Goal: Transaction & Acquisition: Purchase product/service

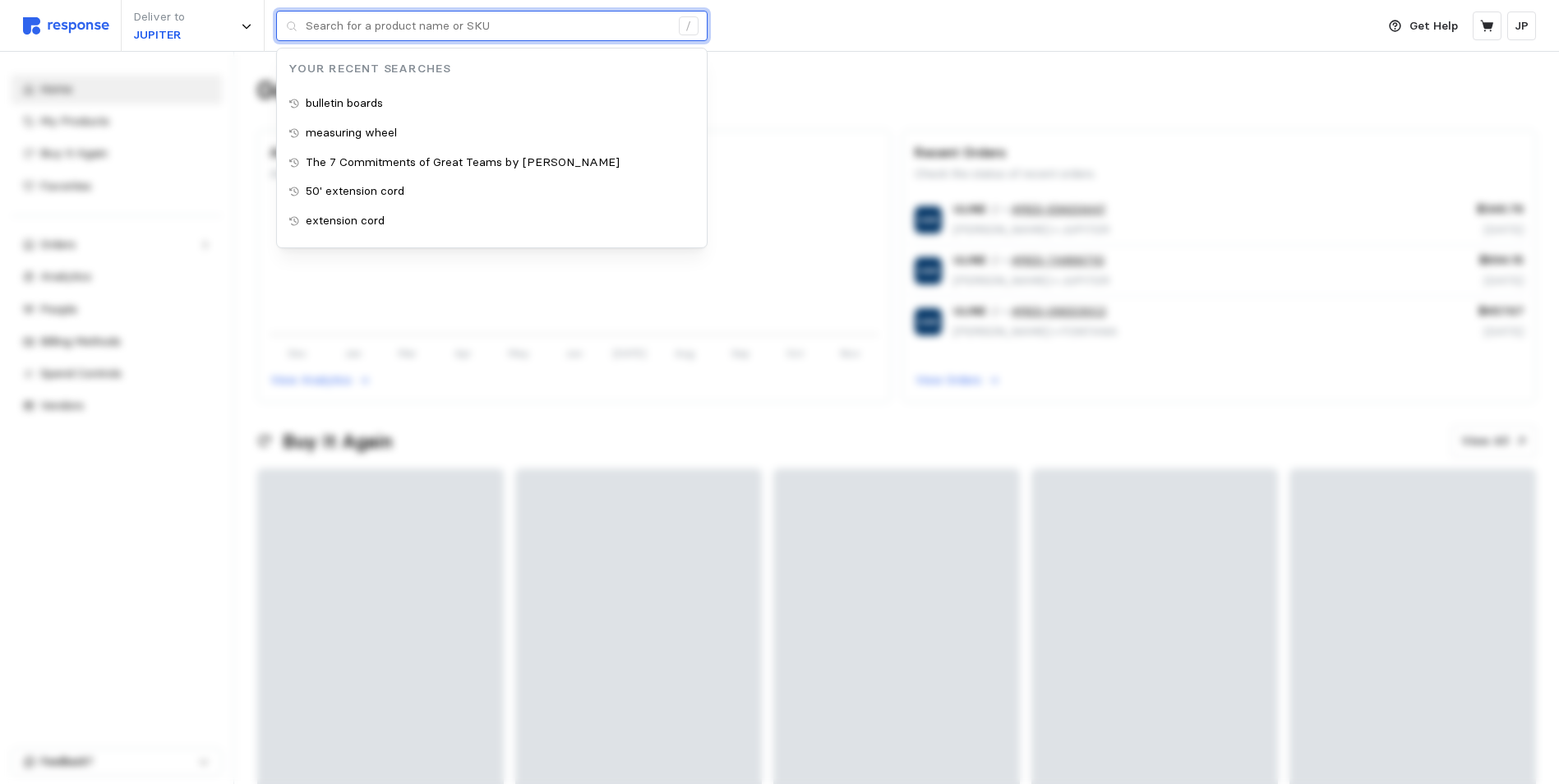
click at [332, 21] on input "text" at bounding box center [488, 26] width 364 height 29
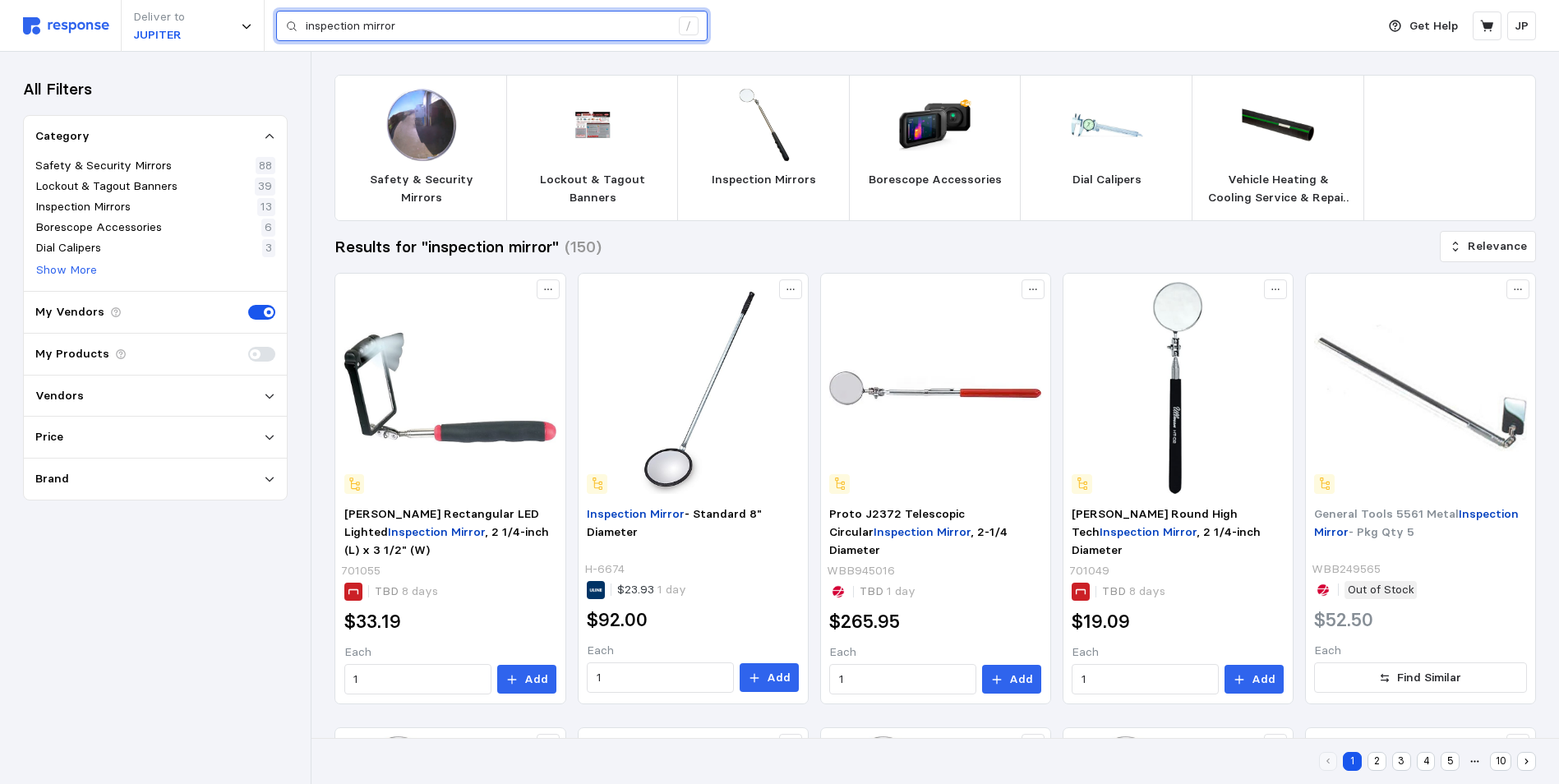
click at [306, 22] on input "inspection mirror" at bounding box center [488, 26] width 364 height 29
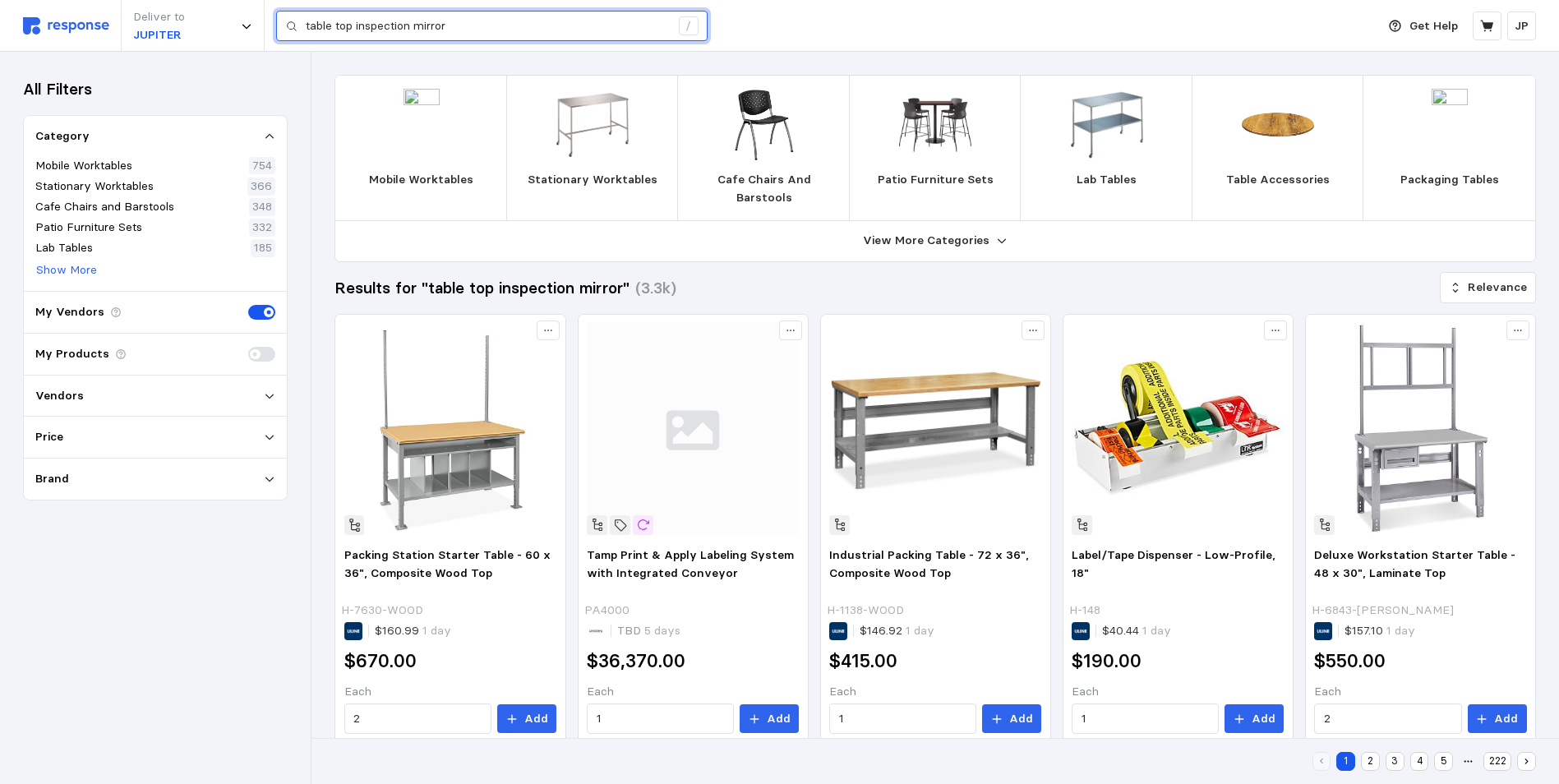
click at [337, 24] on input "table top inspection mirror" at bounding box center [488, 26] width 364 height 29
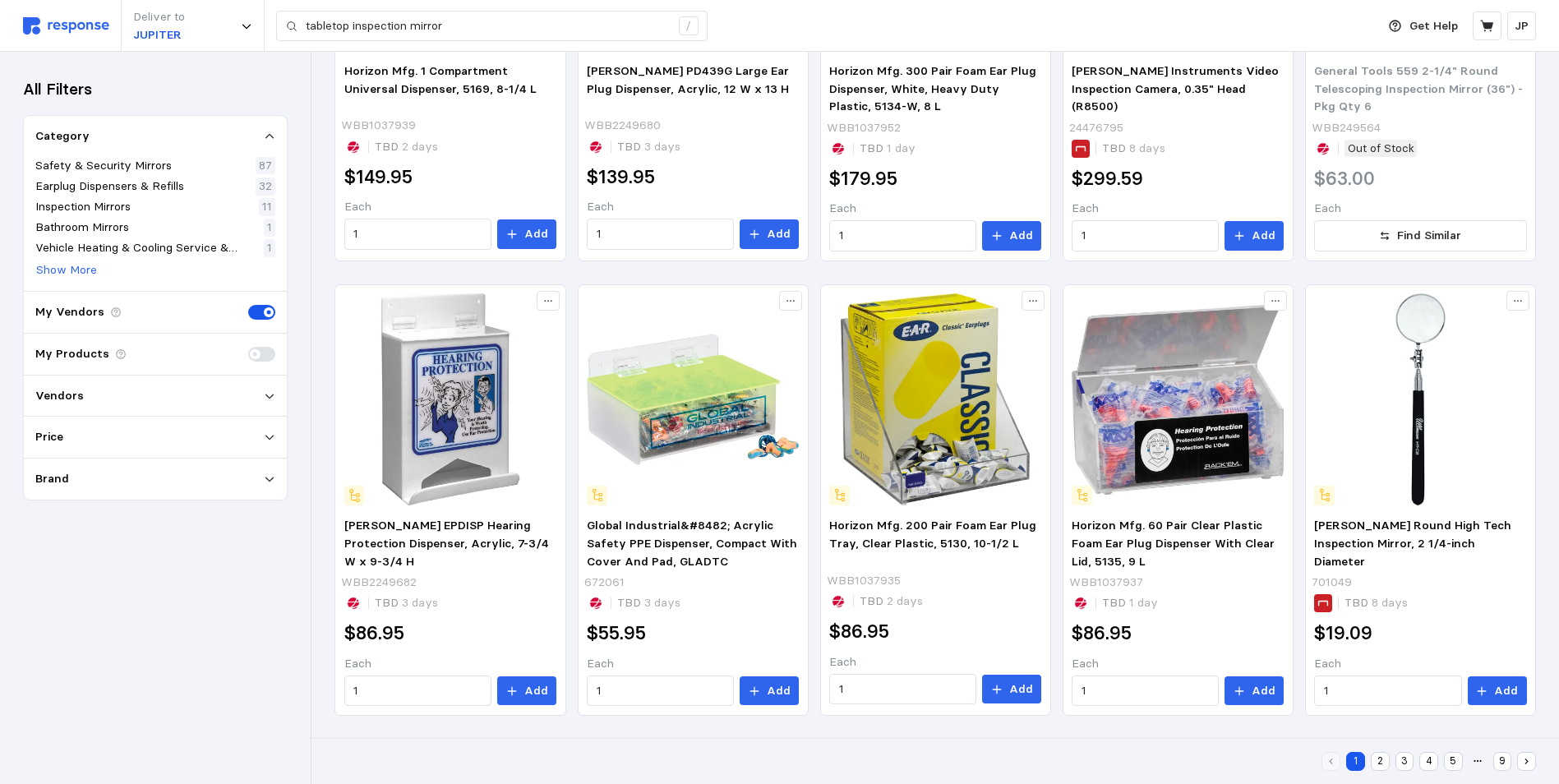
scroll to position [741, 0]
click at [1378, 759] on button "2" at bounding box center [1380, 761] width 19 height 19
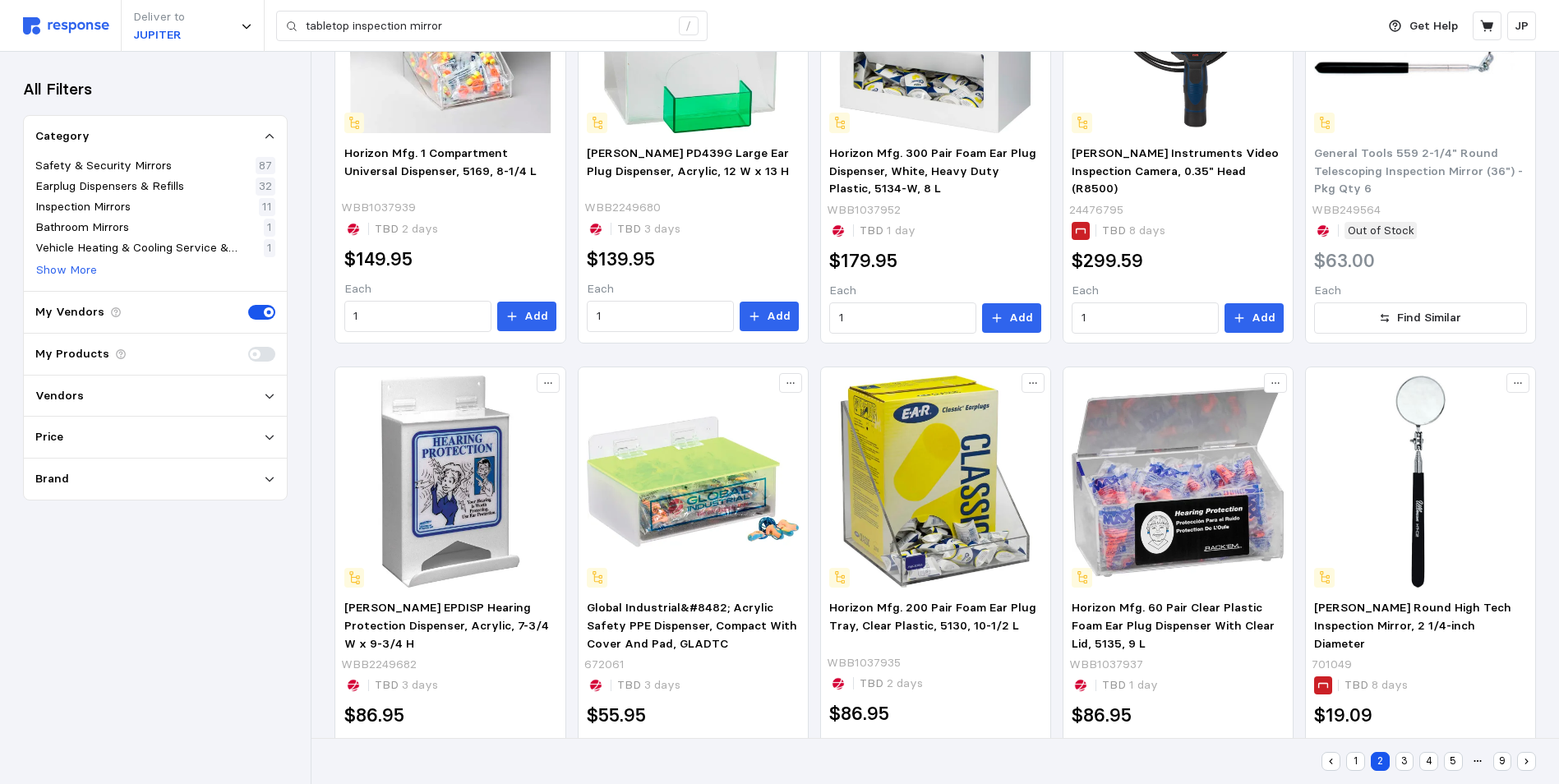
scroll to position [371, 0]
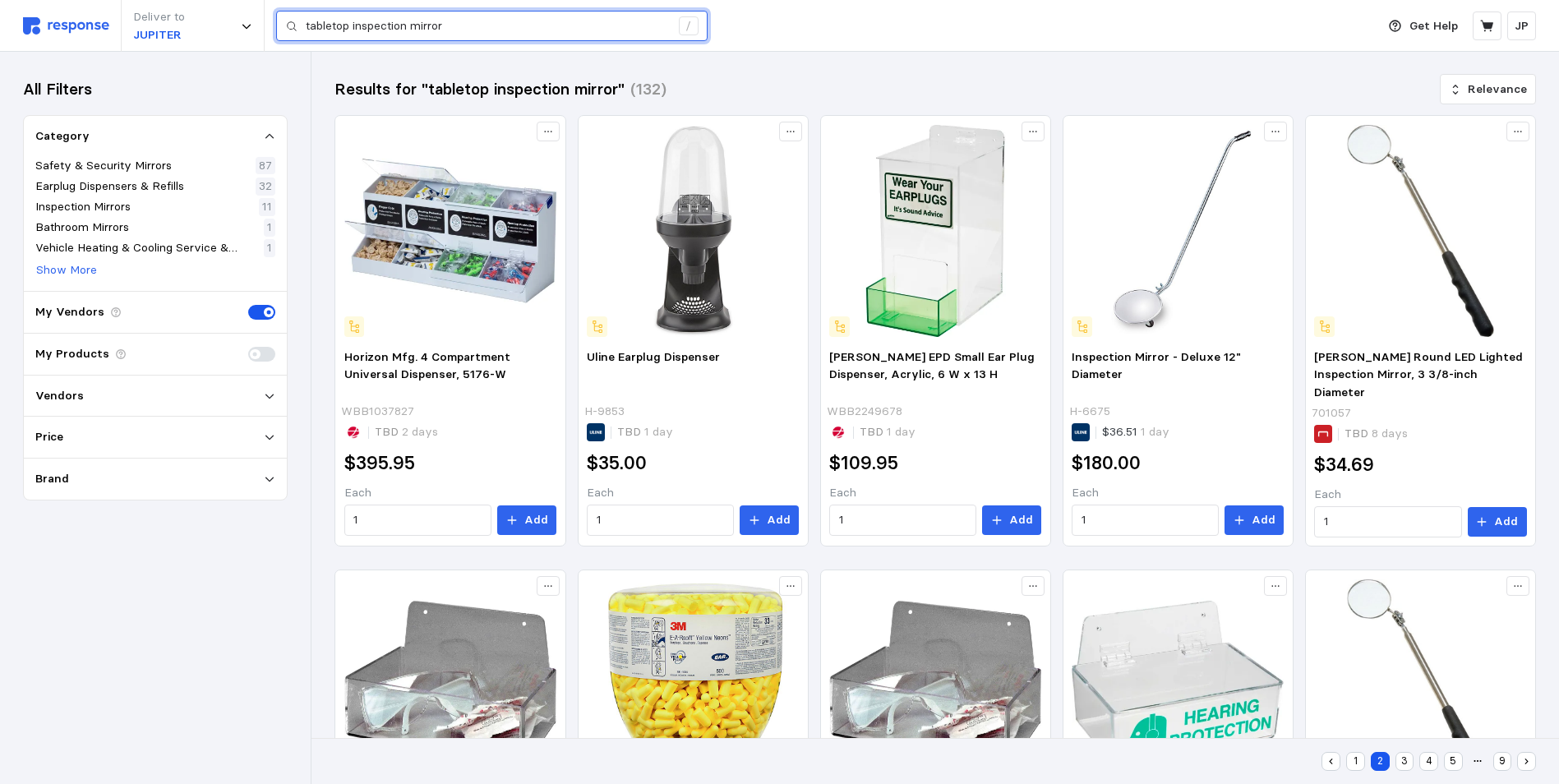
click at [452, 21] on input "tabletop inspection mirror" at bounding box center [488, 26] width 364 height 29
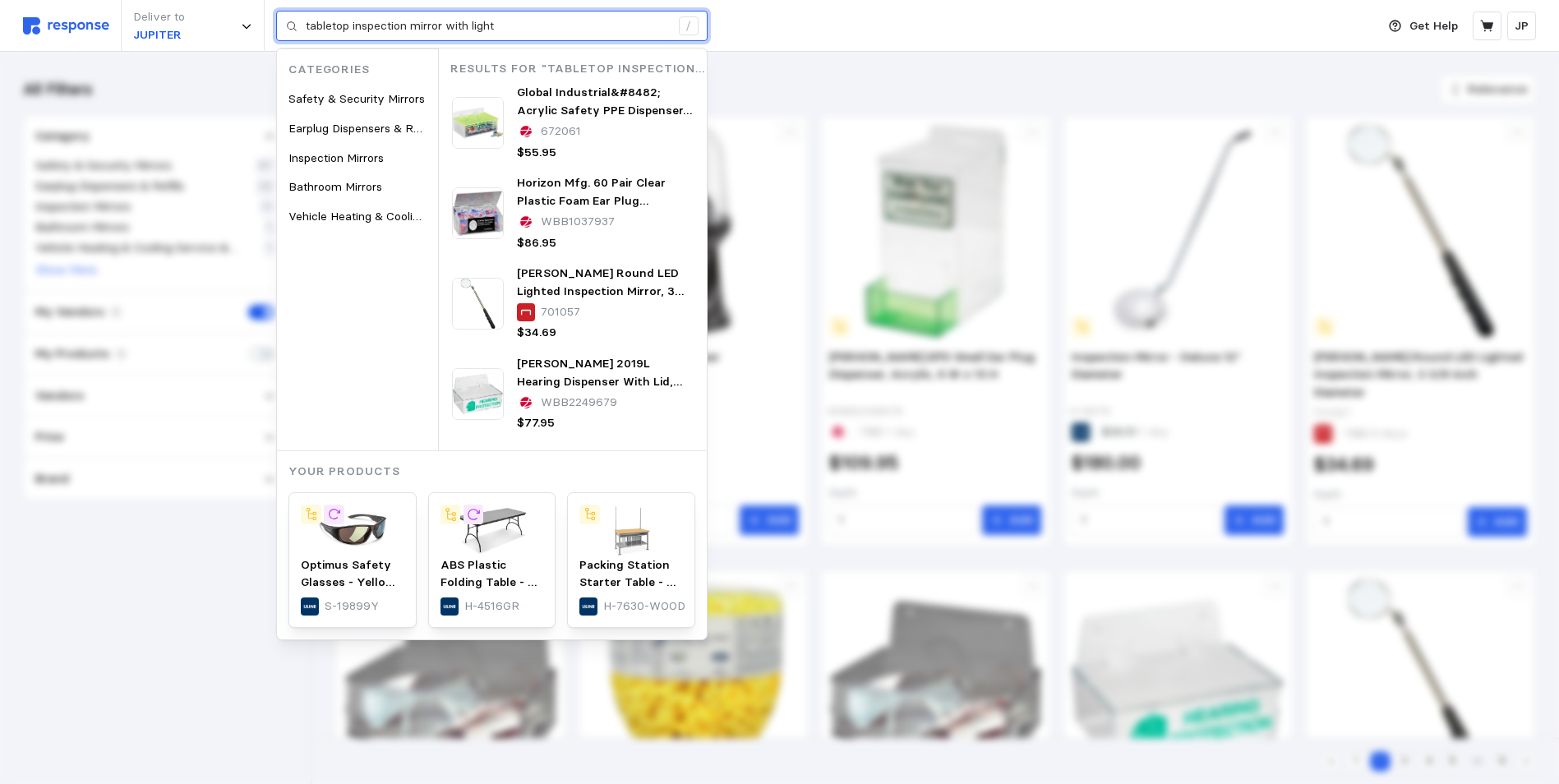
drag, startPoint x: 505, startPoint y: 20, endPoint x: 415, endPoint y: 22, distance: 90.0
click at [415, 22] on input "tabletop inspection mirror with light" at bounding box center [488, 26] width 364 height 29
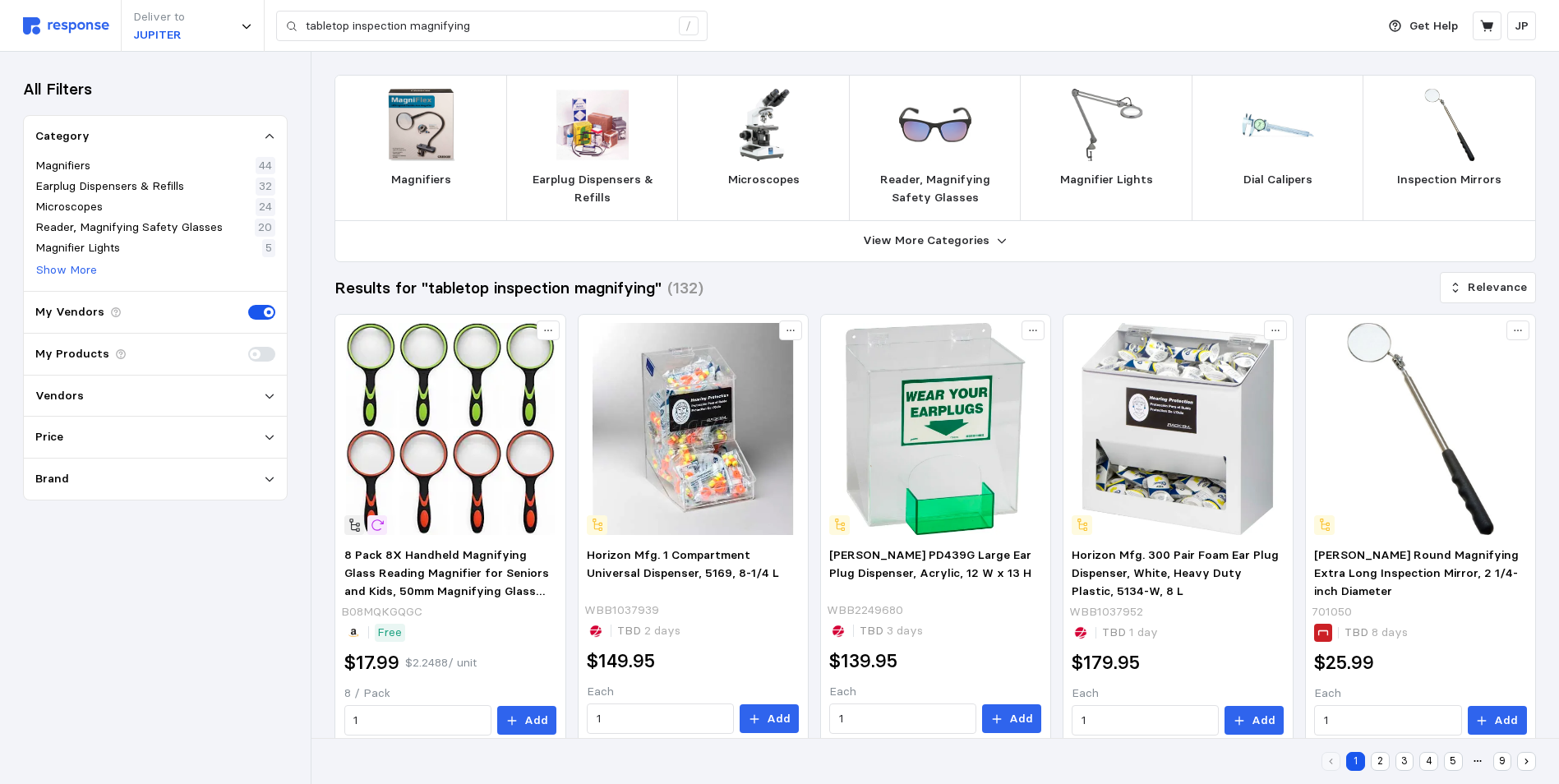
click at [435, 163] on div "Magnifiers" at bounding box center [421, 148] width 173 height 146
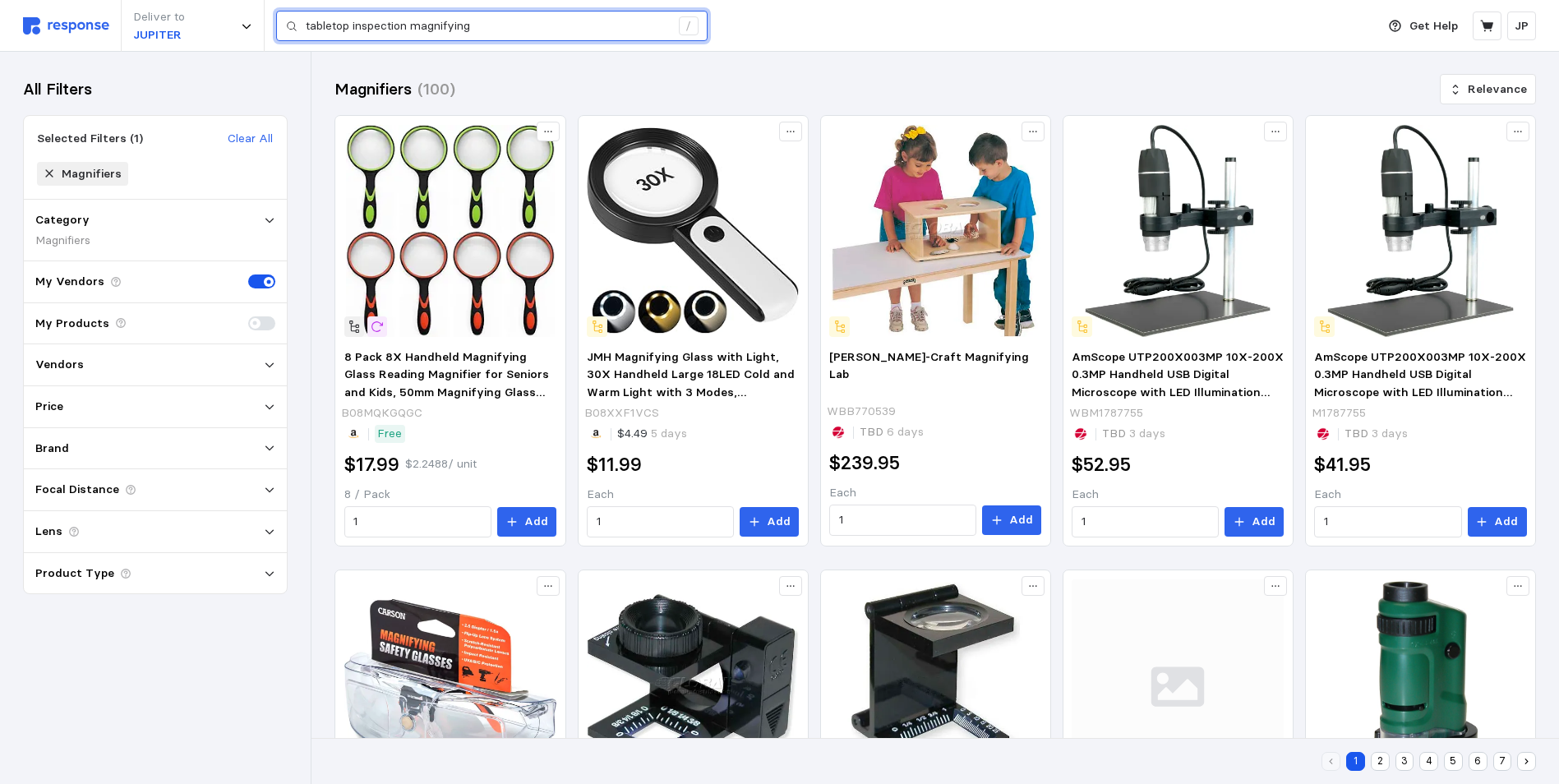
drag, startPoint x: 473, startPoint y: 25, endPoint x: 275, endPoint y: 29, distance: 198.0
click at [275, 29] on div "Deliver to JUPITER tabletop inspection magnifying /" at bounding box center [695, 26] width 1344 height 51
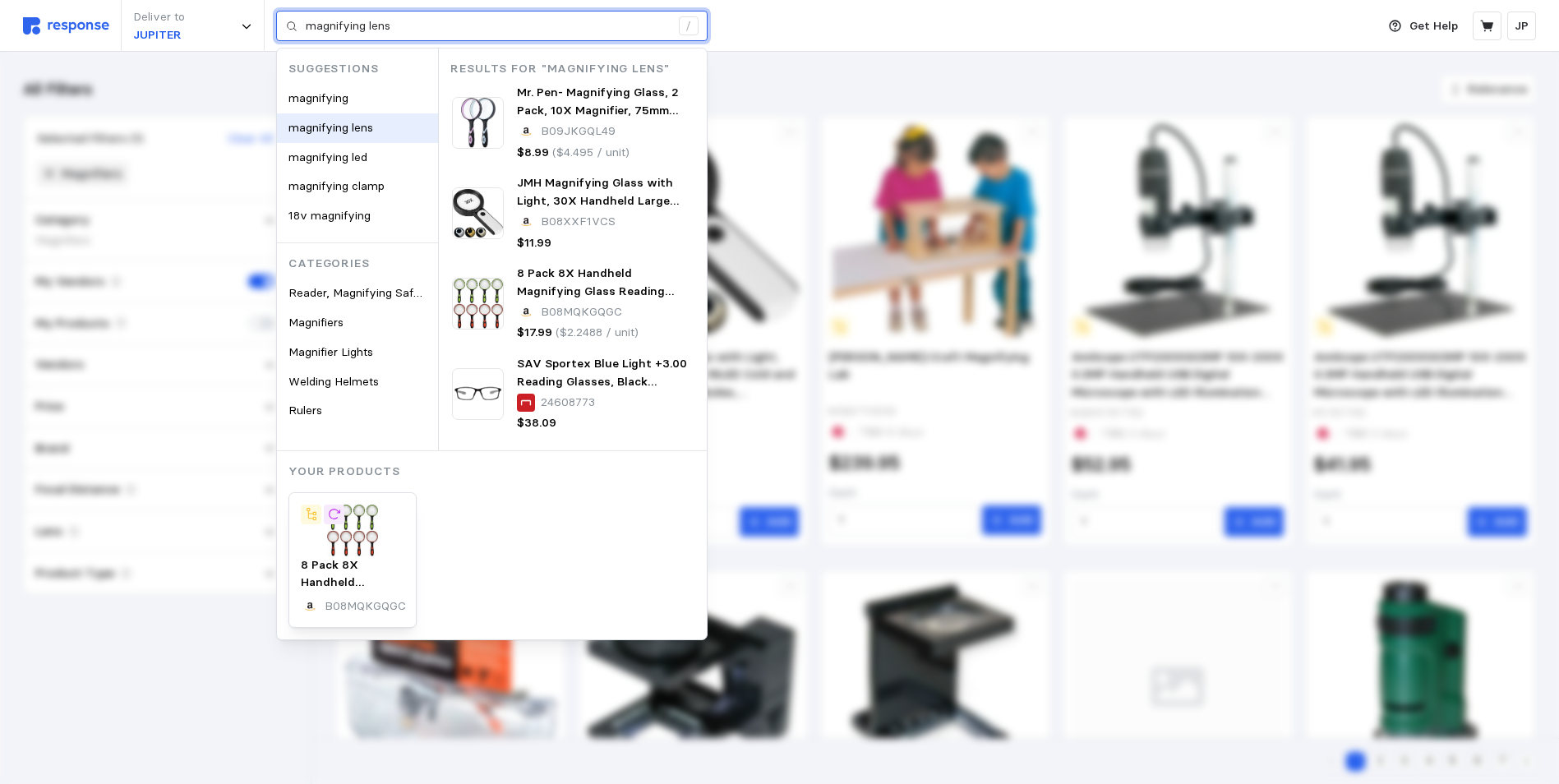
click at [321, 124] on span "magnifying lens" at bounding box center [330, 127] width 85 height 15
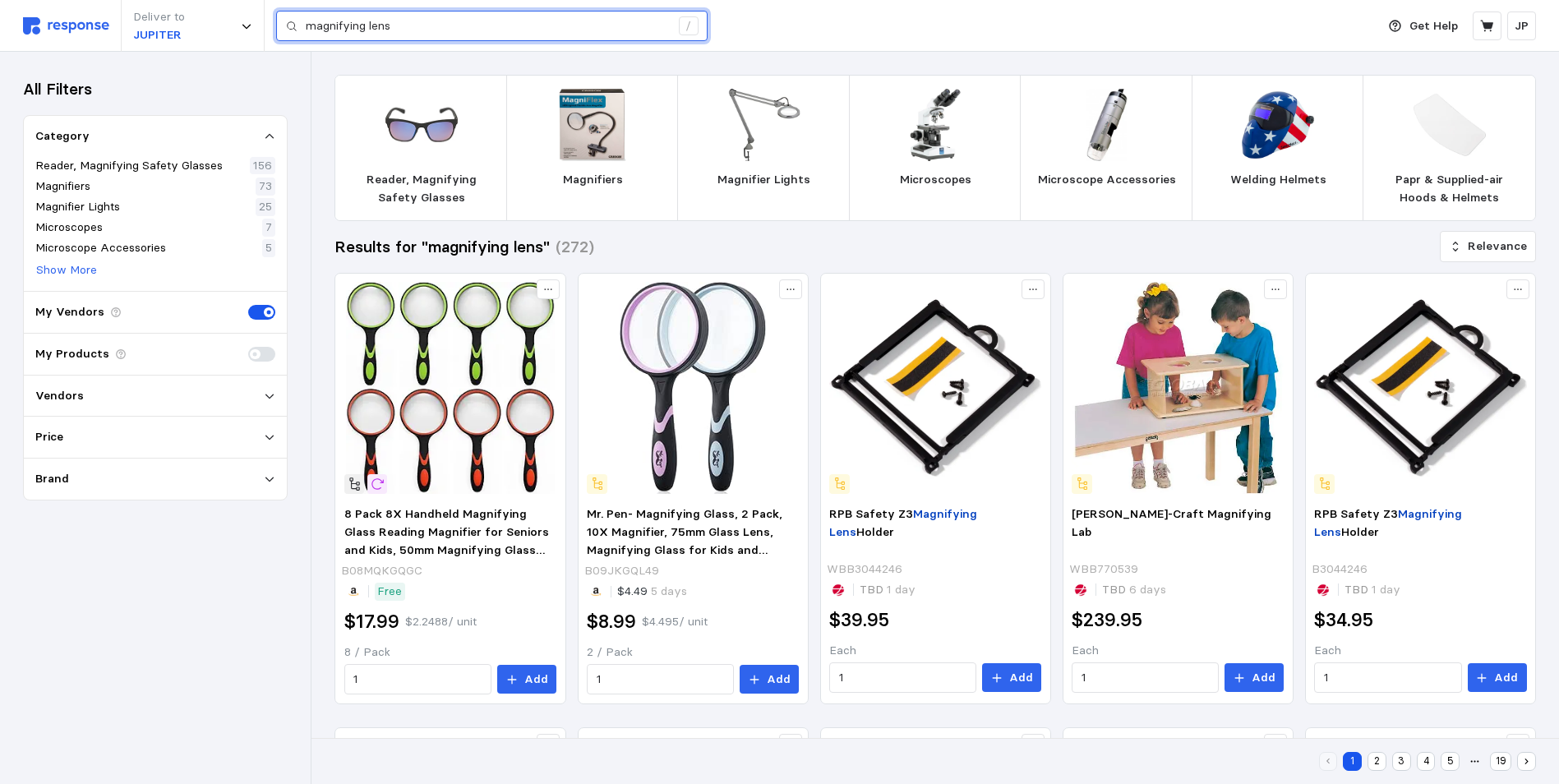
type input "magnifying lens"
click at [743, 161] on img at bounding box center [764, 124] width 72 height 72
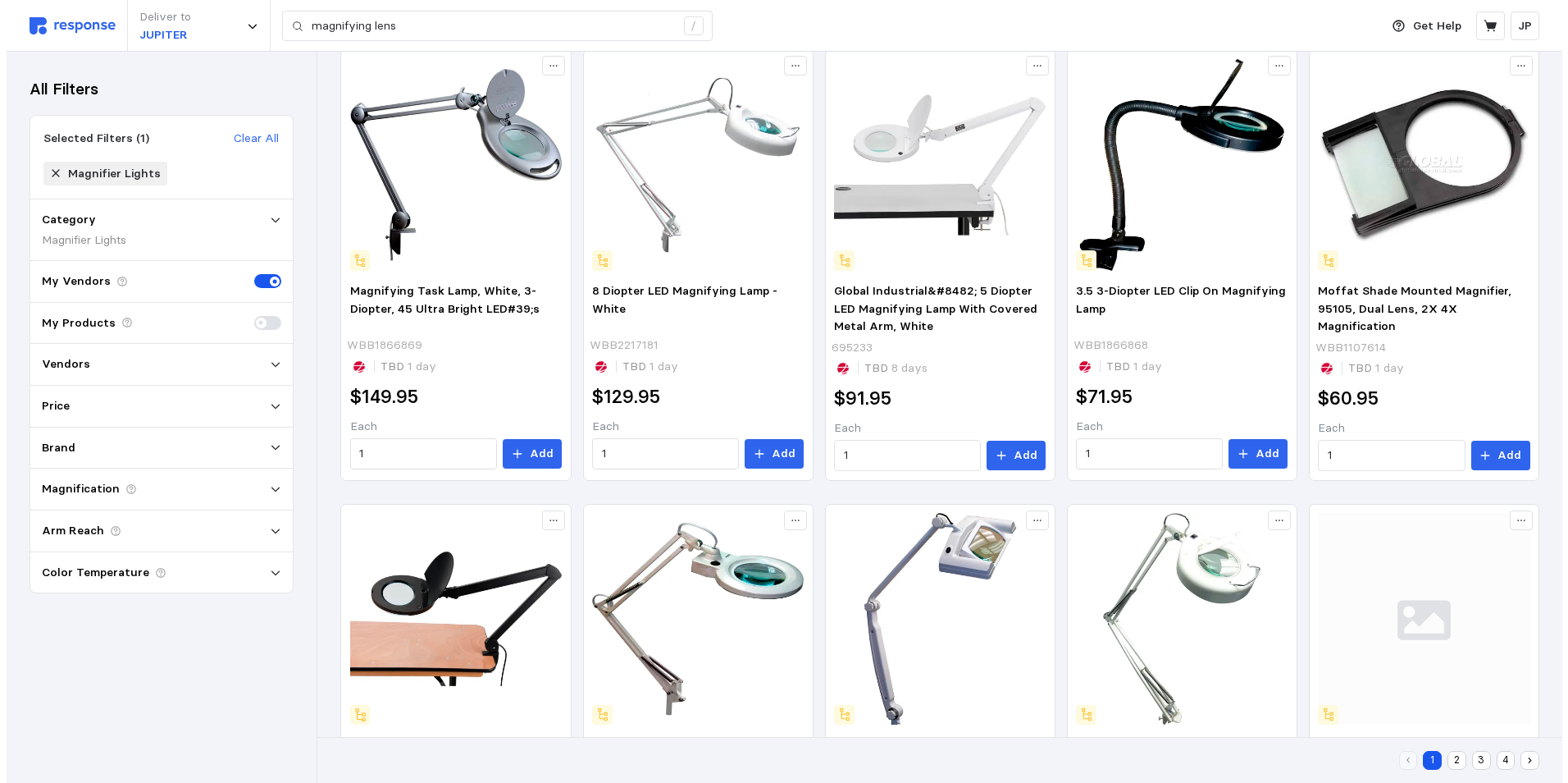
scroll to position [740, 0]
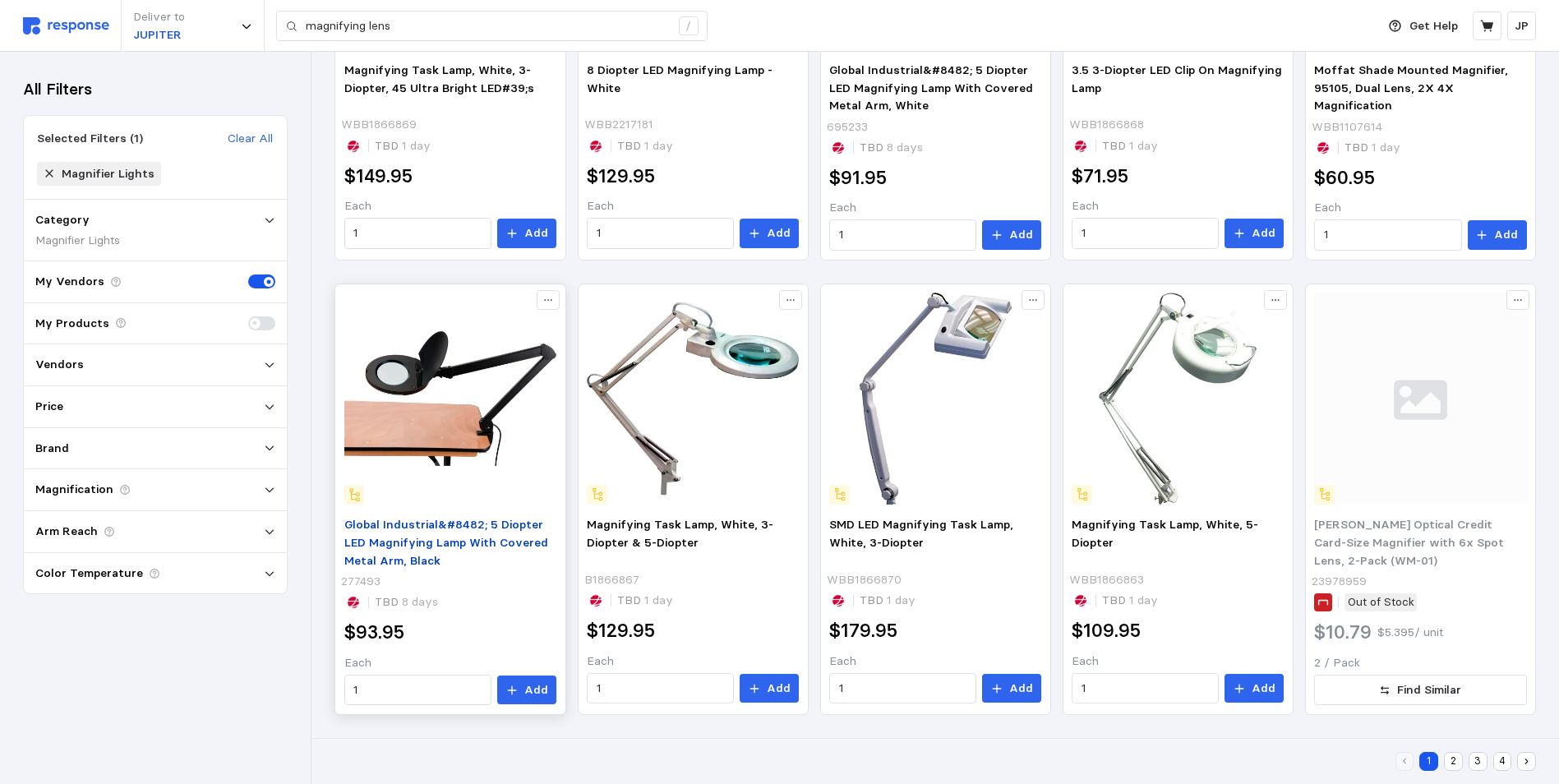
click at [420, 521] on span "Global Industrial&#8482; 5 Diopter LED Magnifying Lamp With Covered Metal Arm, …" at bounding box center [446, 542] width 203 height 50
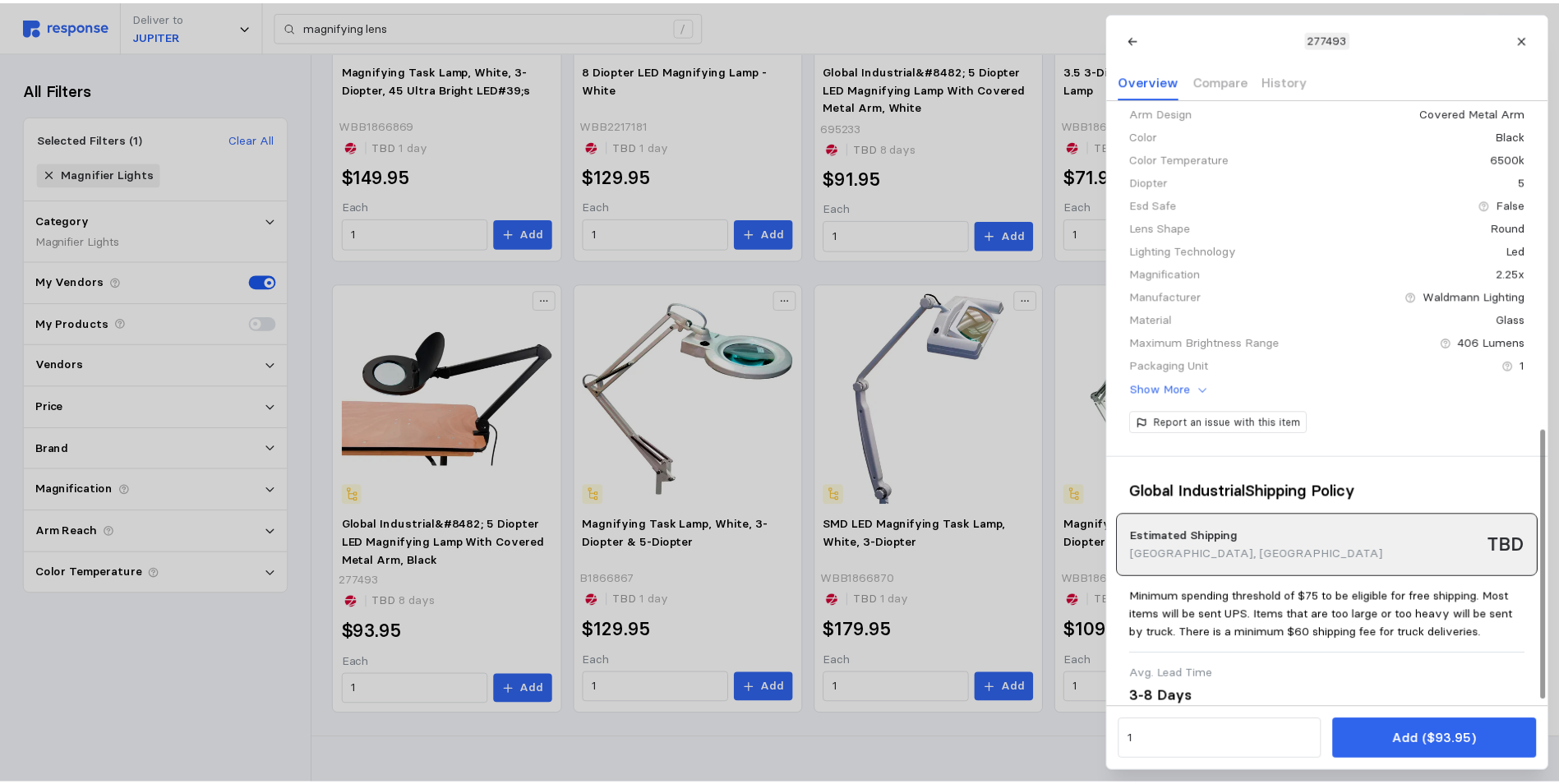
scroll to position [753, 0]
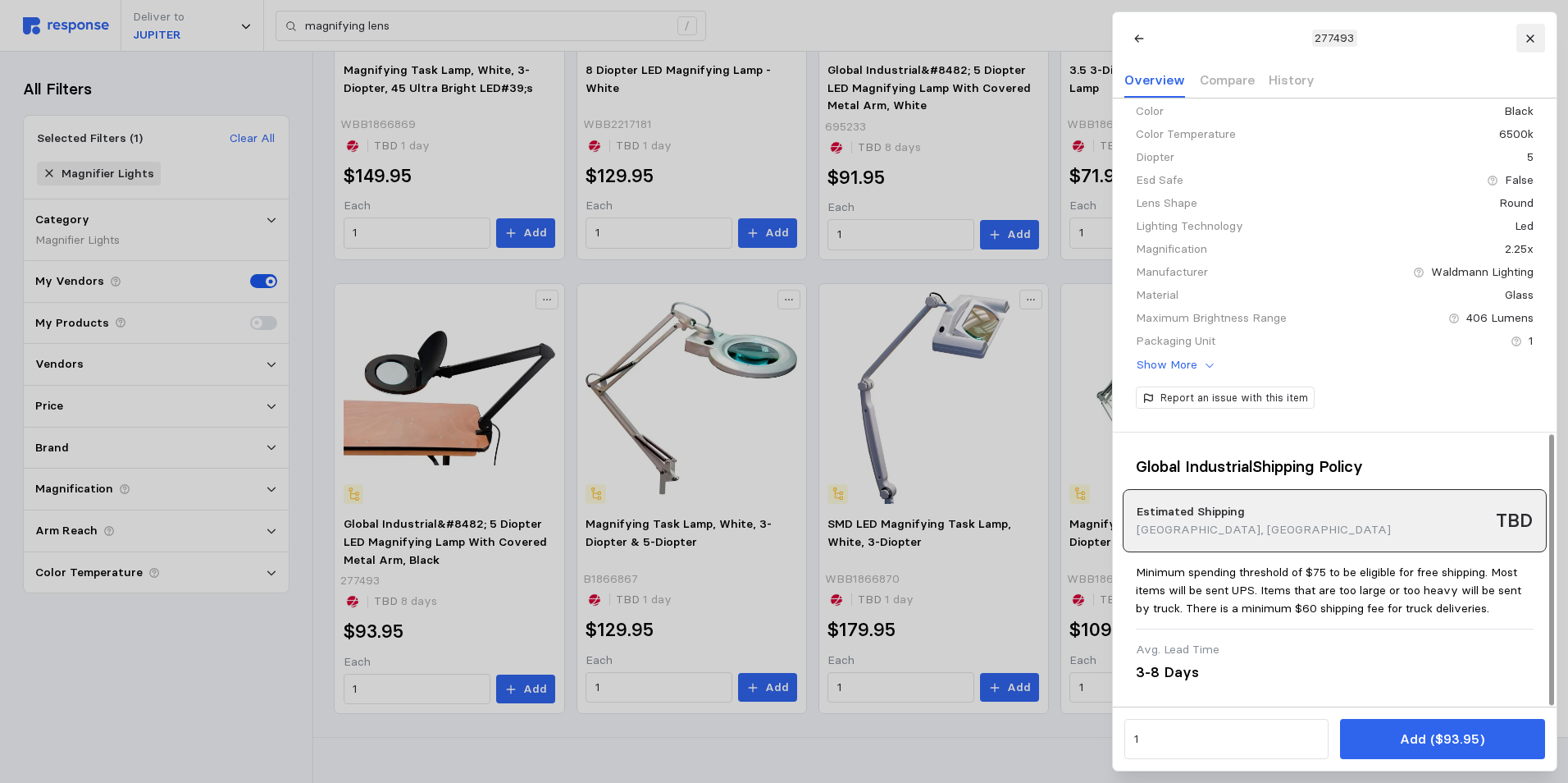
click at [1539, 29] on button at bounding box center [1529, 38] width 28 height 28
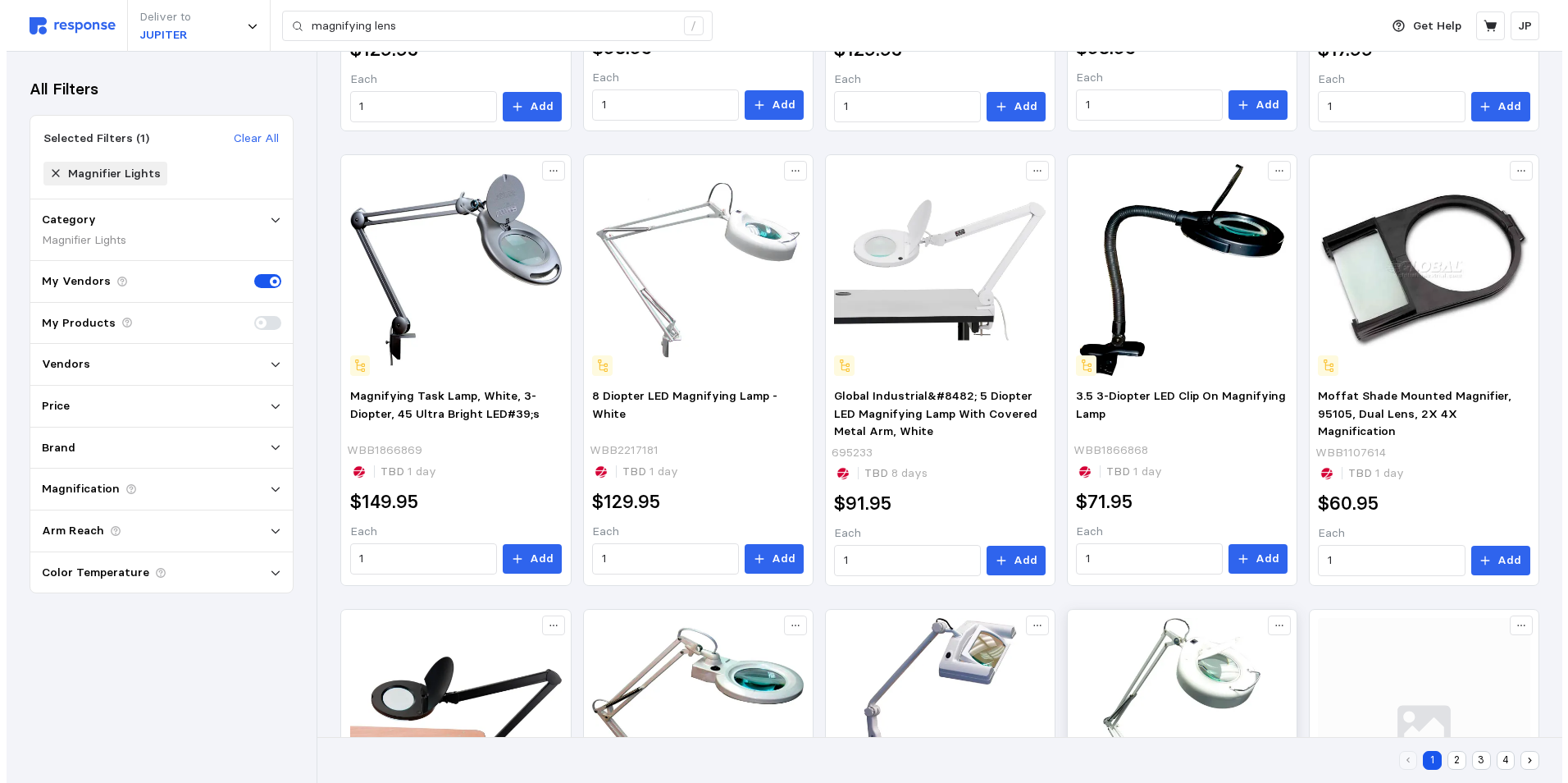
scroll to position [412, 0]
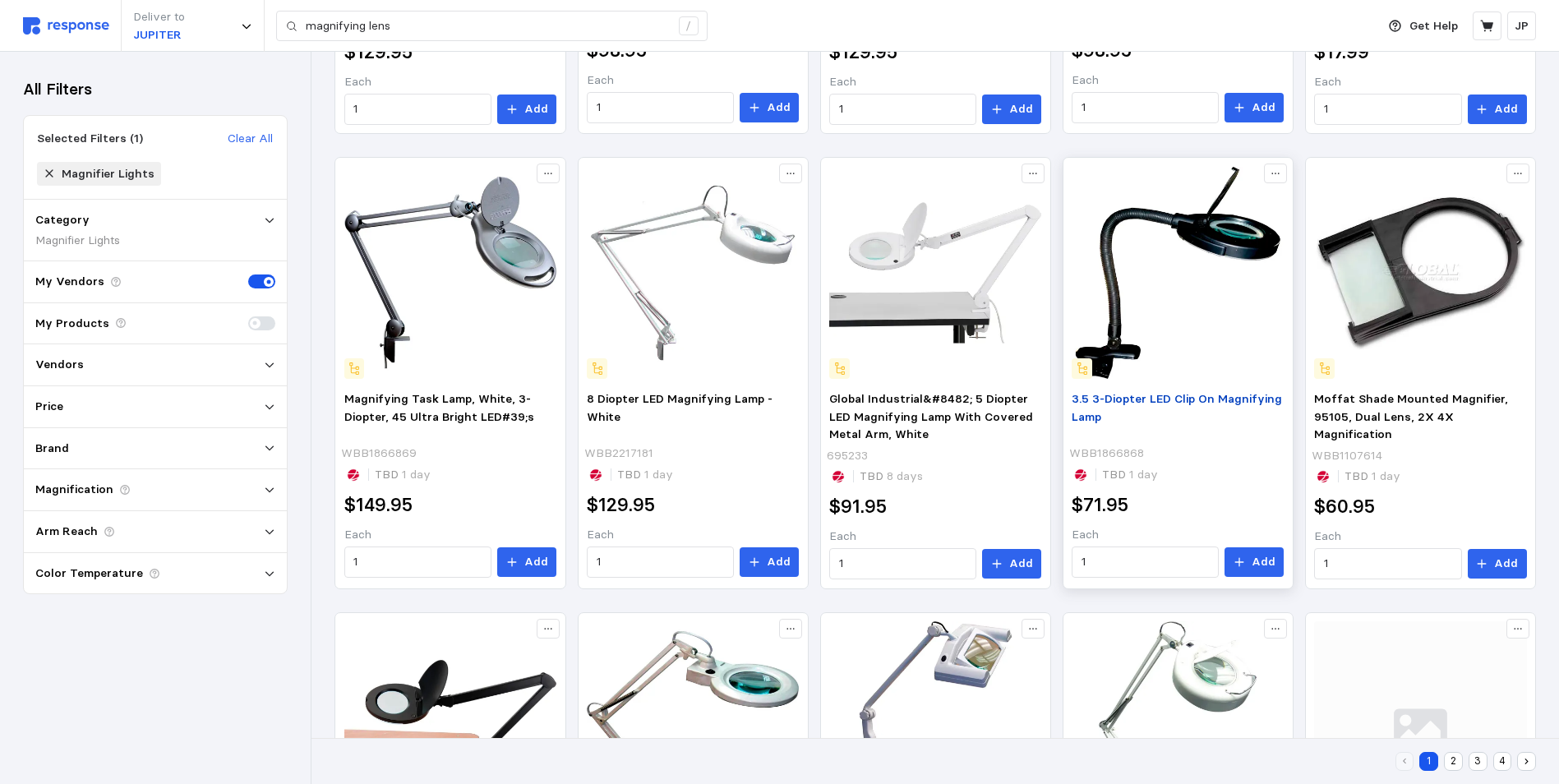
click at [1166, 394] on span "3.5 3-Diopter LED Clip On Magnifying Lamp" at bounding box center [1176, 407] width 210 height 33
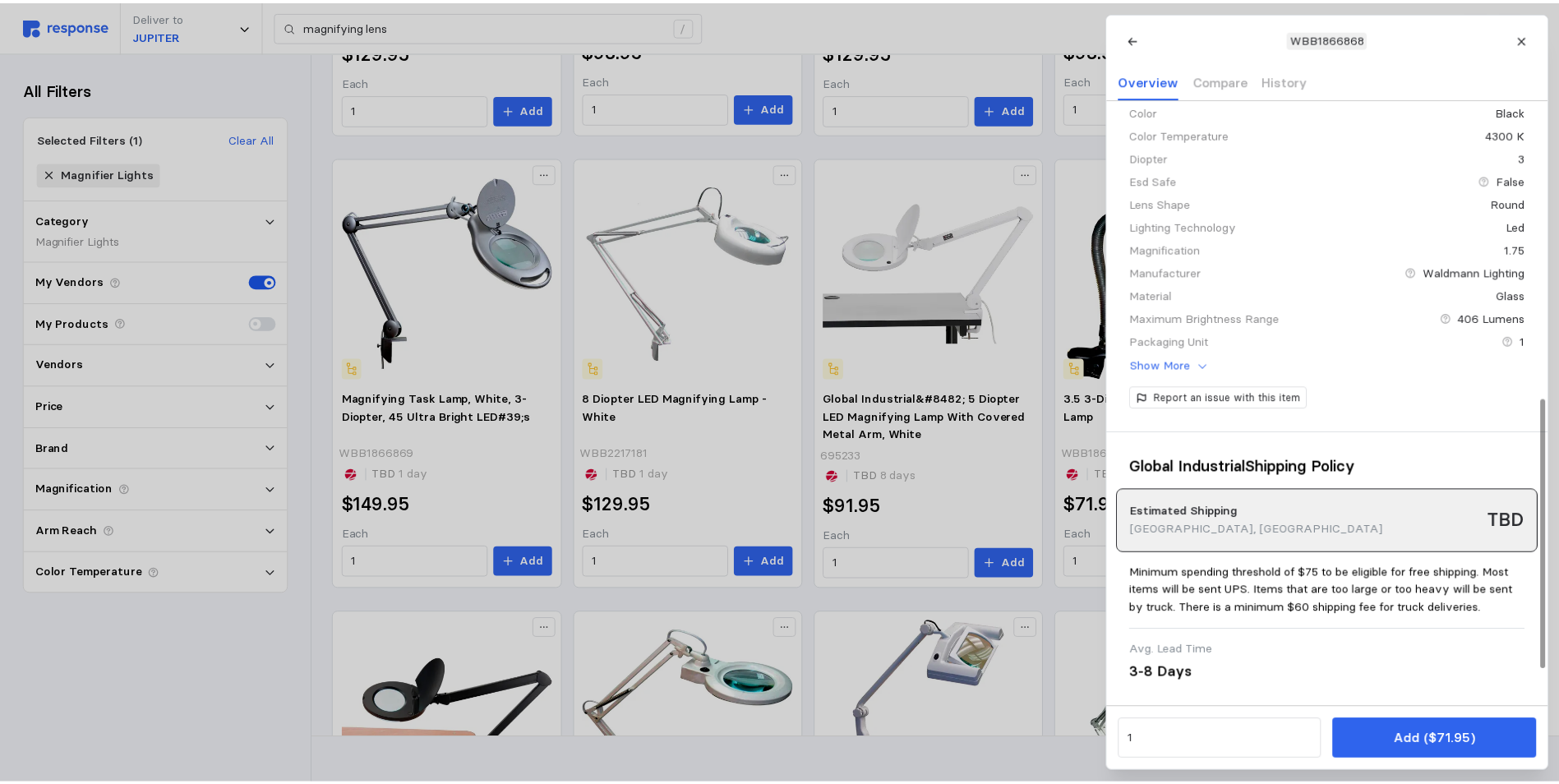
scroll to position [258, 0]
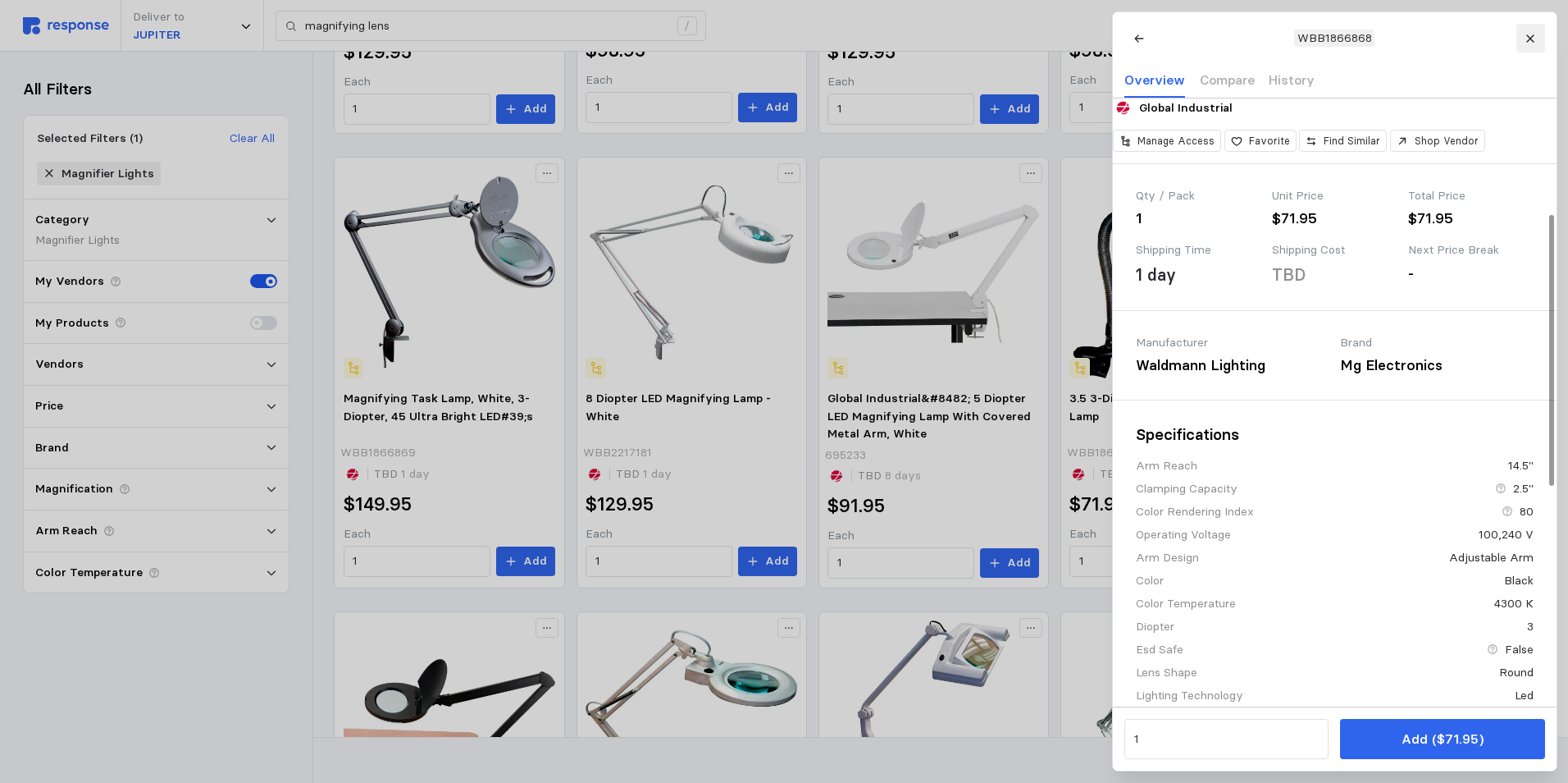
click at [1527, 39] on icon at bounding box center [1530, 39] width 11 height 11
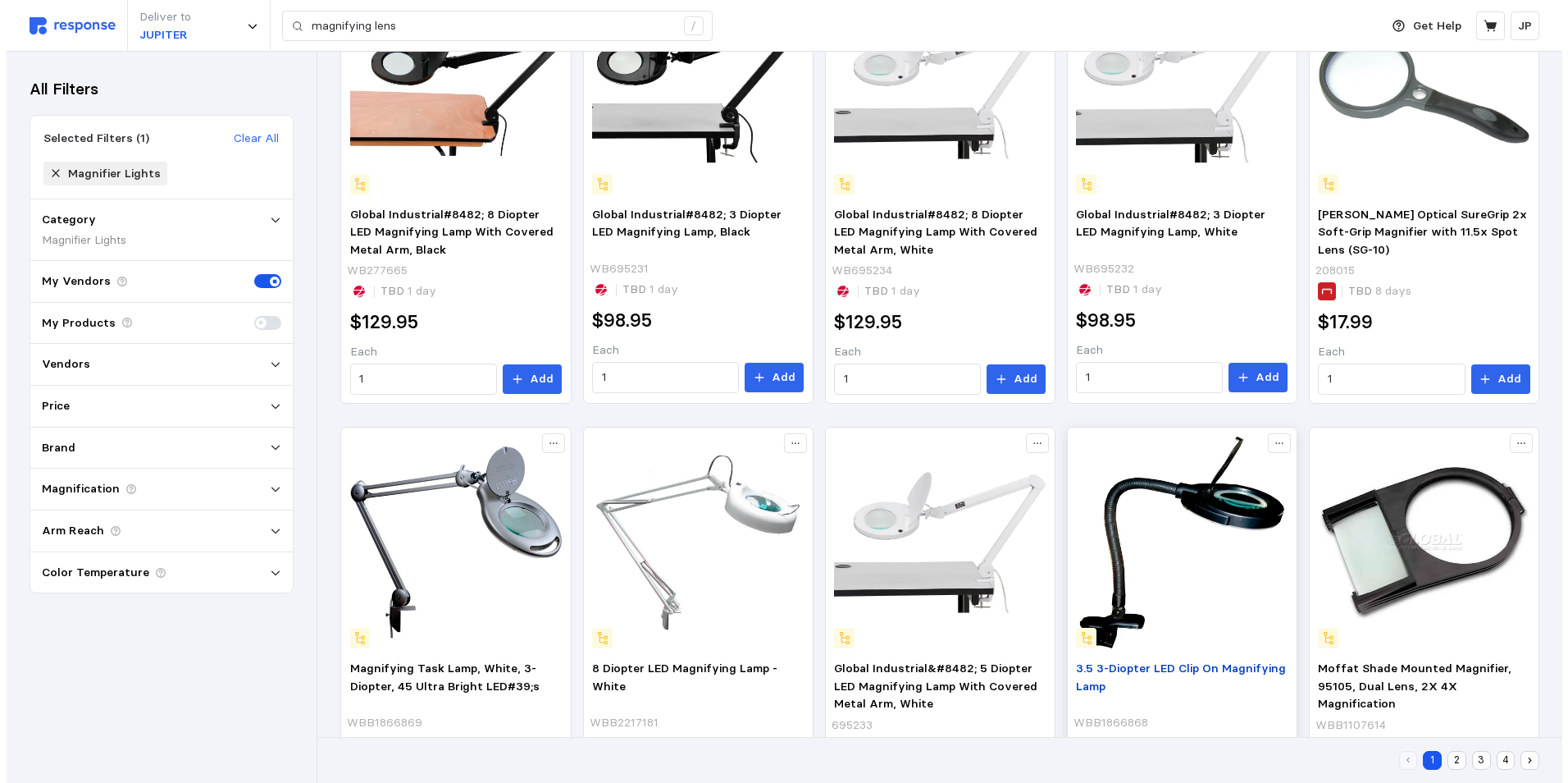
scroll to position [2, 0]
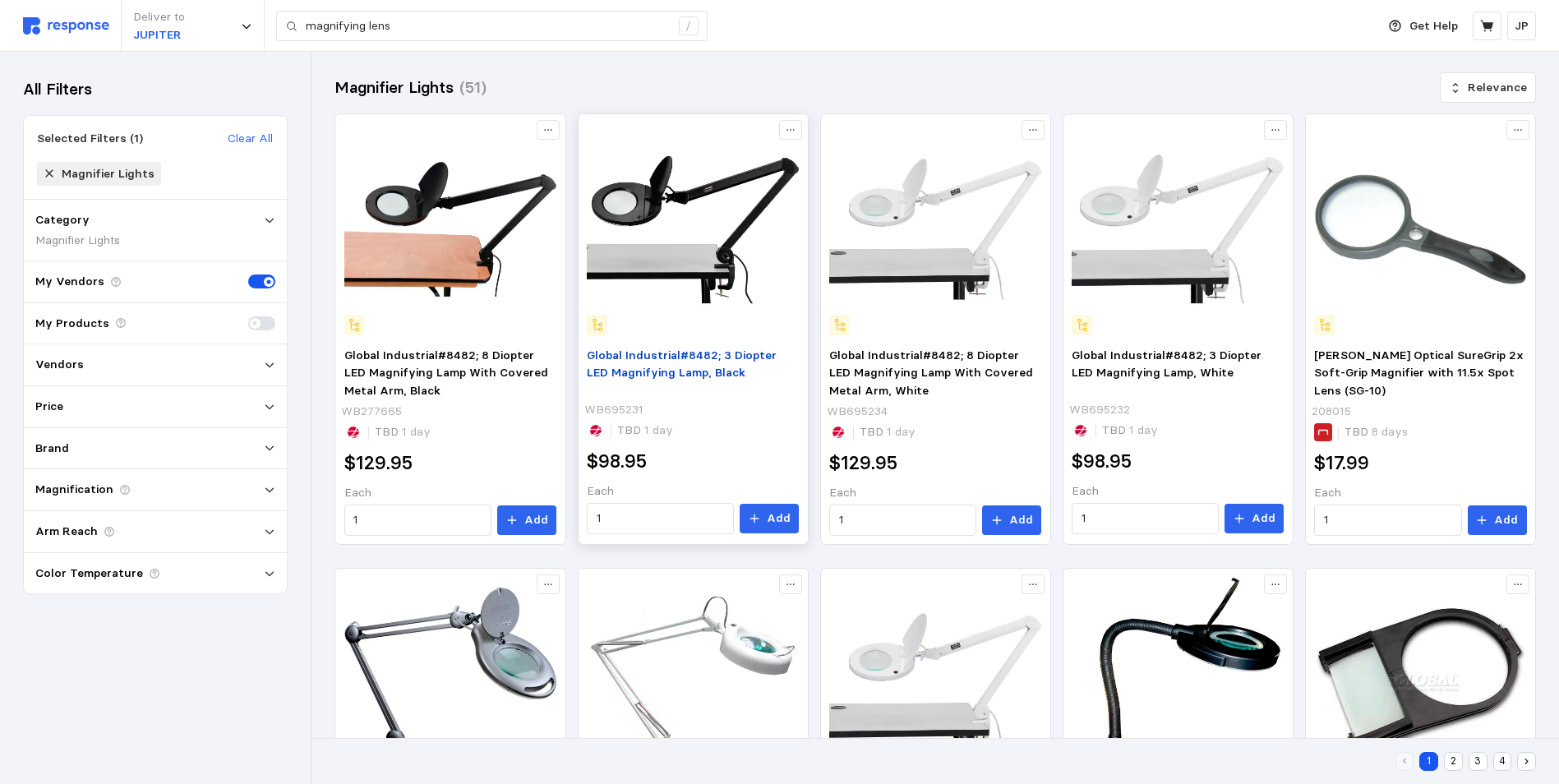
click at [679, 357] on span "Global Industrial#8482; 3 Diopter LED Magnifying Lamp, Black" at bounding box center [682, 364] width 190 height 33
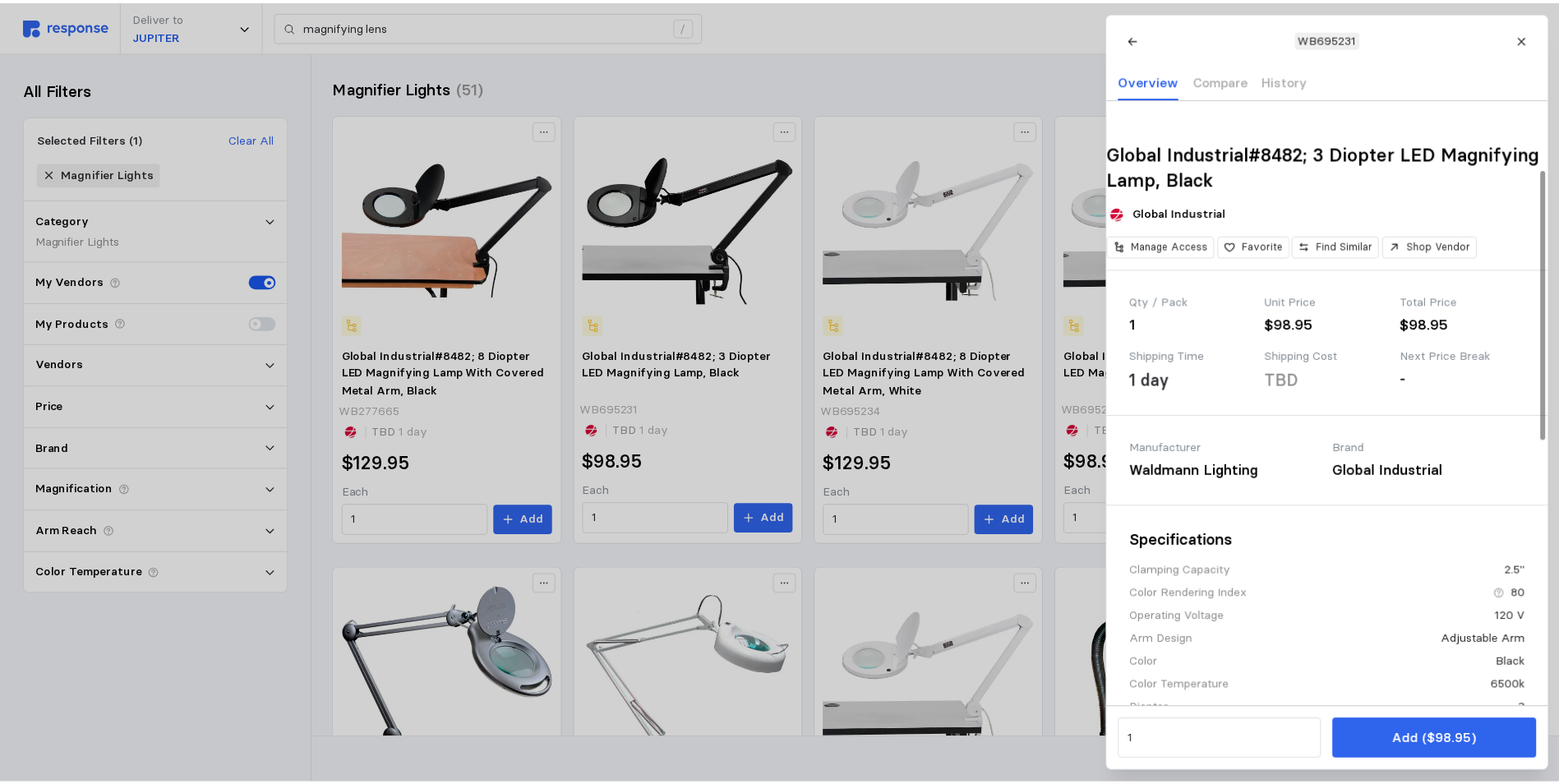
scroll to position [0, 0]
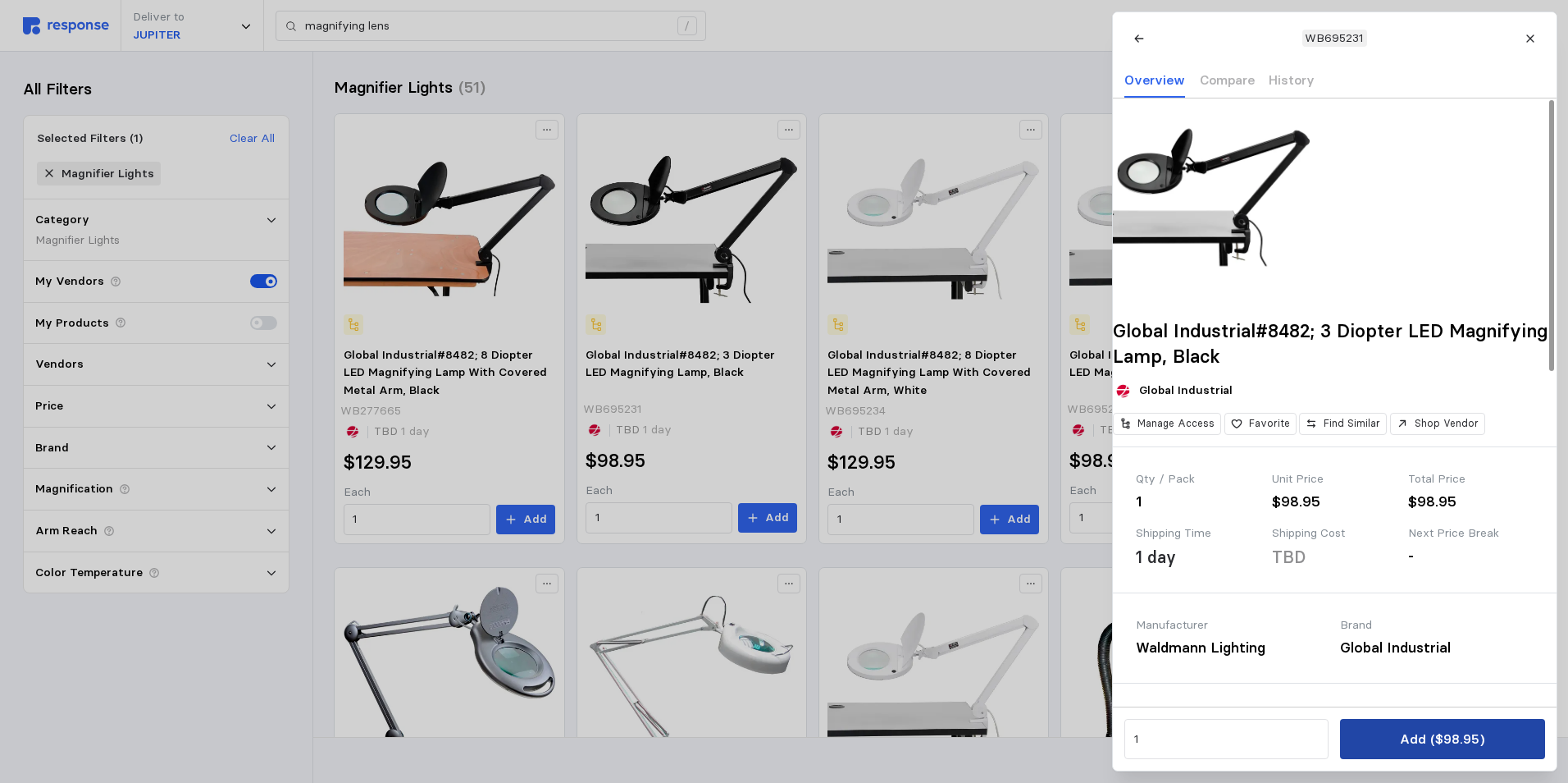
click at [1435, 735] on p "Add ($98.95)" at bounding box center [1441, 739] width 84 height 21
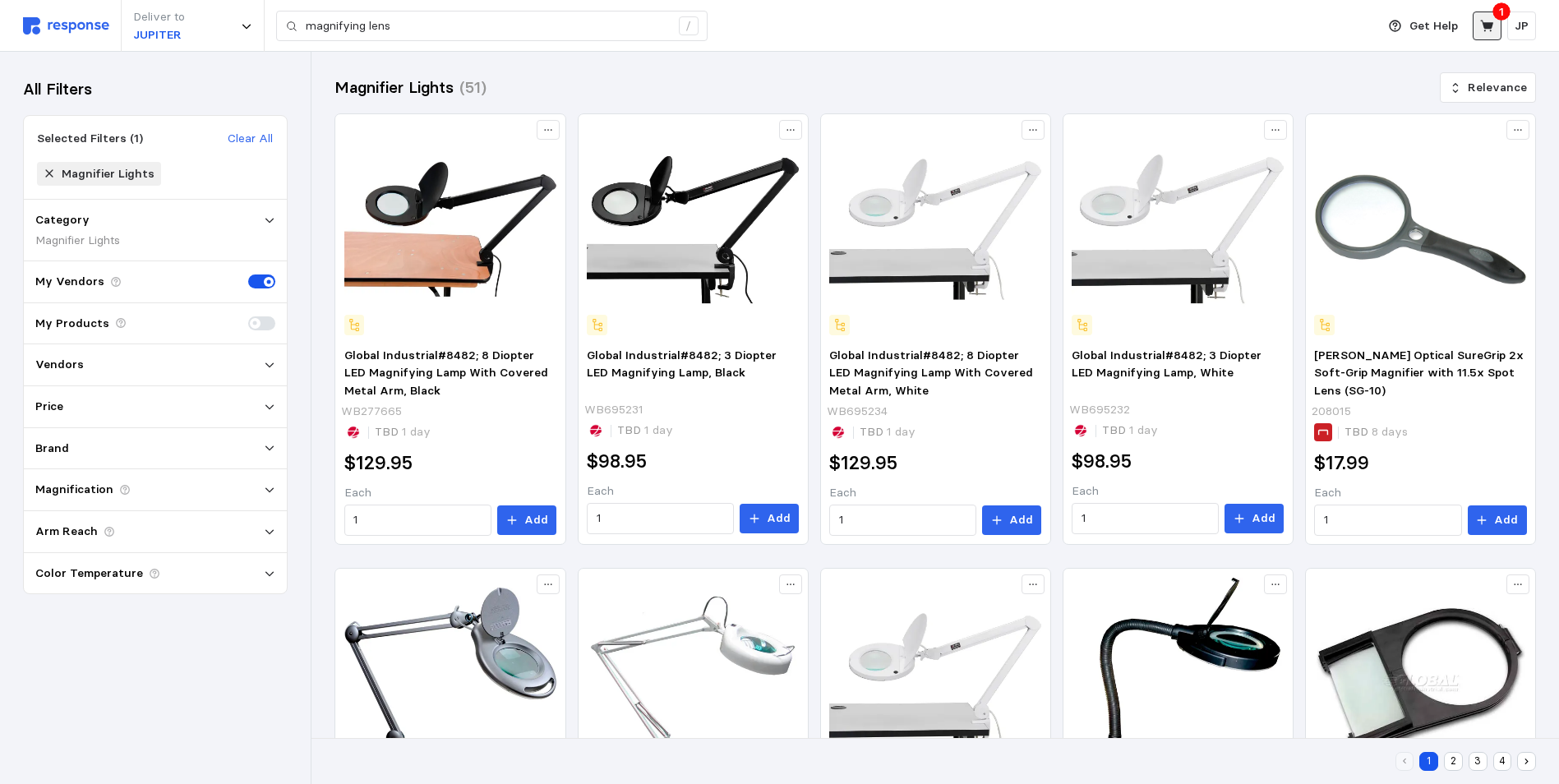
click at [1488, 21] on icon at bounding box center [1488, 27] width 15 height 15
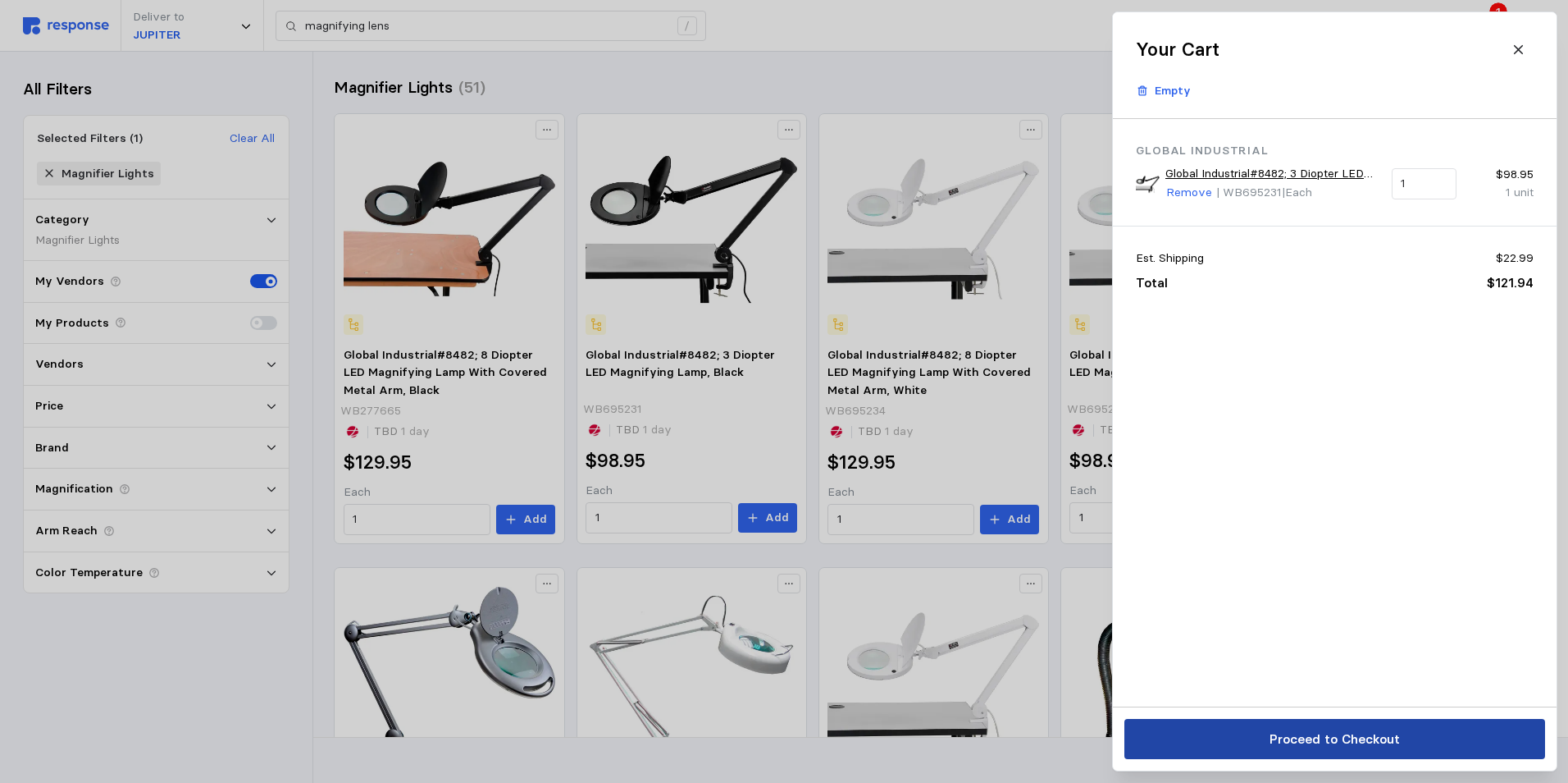
click at [1314, 731] on p "Proceed to Checkout" at bounding box center [1333, 739] width 130 height 21
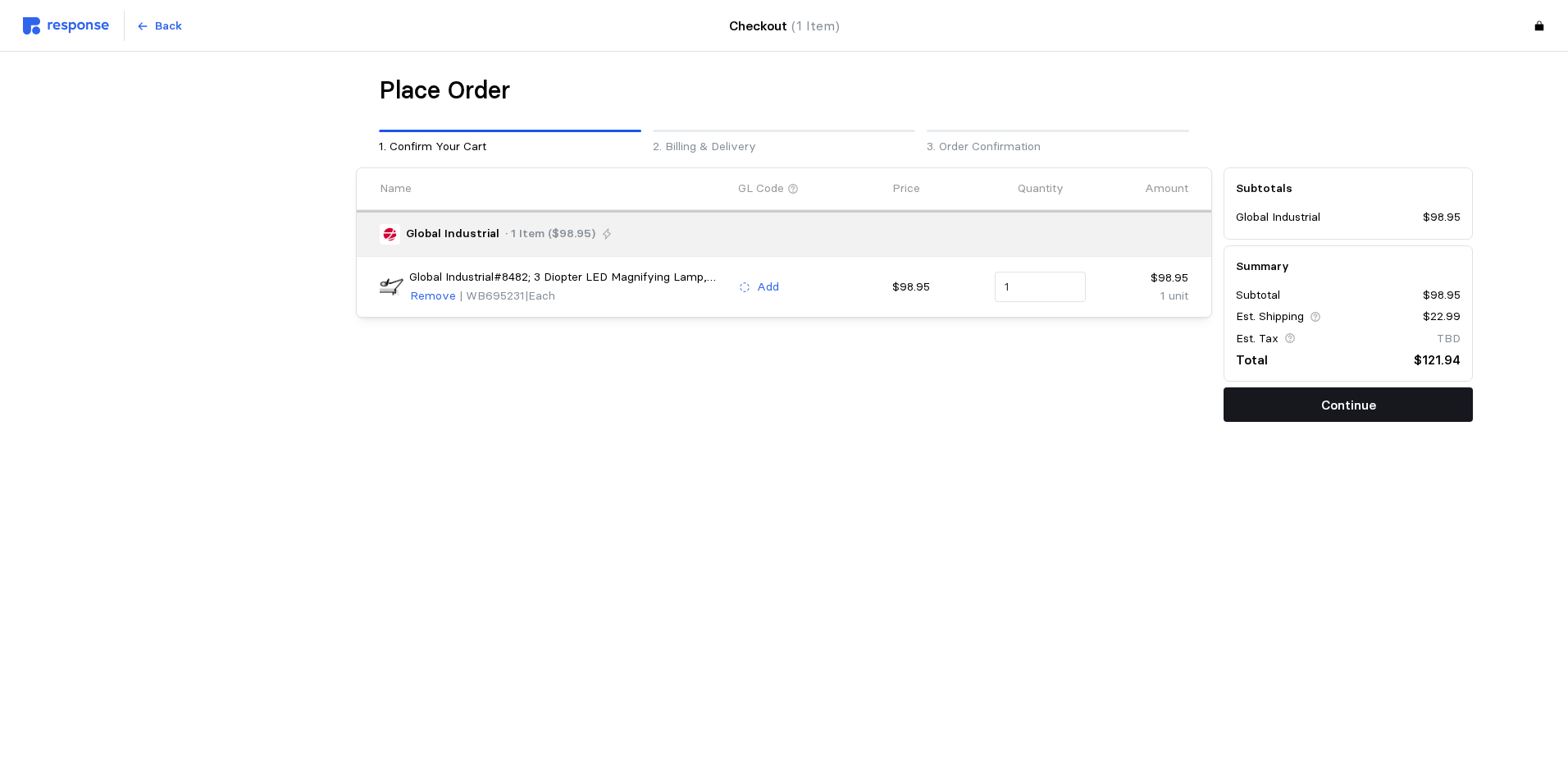
click at [1327, 402] on p "Continue" at bounding box center [1348, 405] width 55 height 21
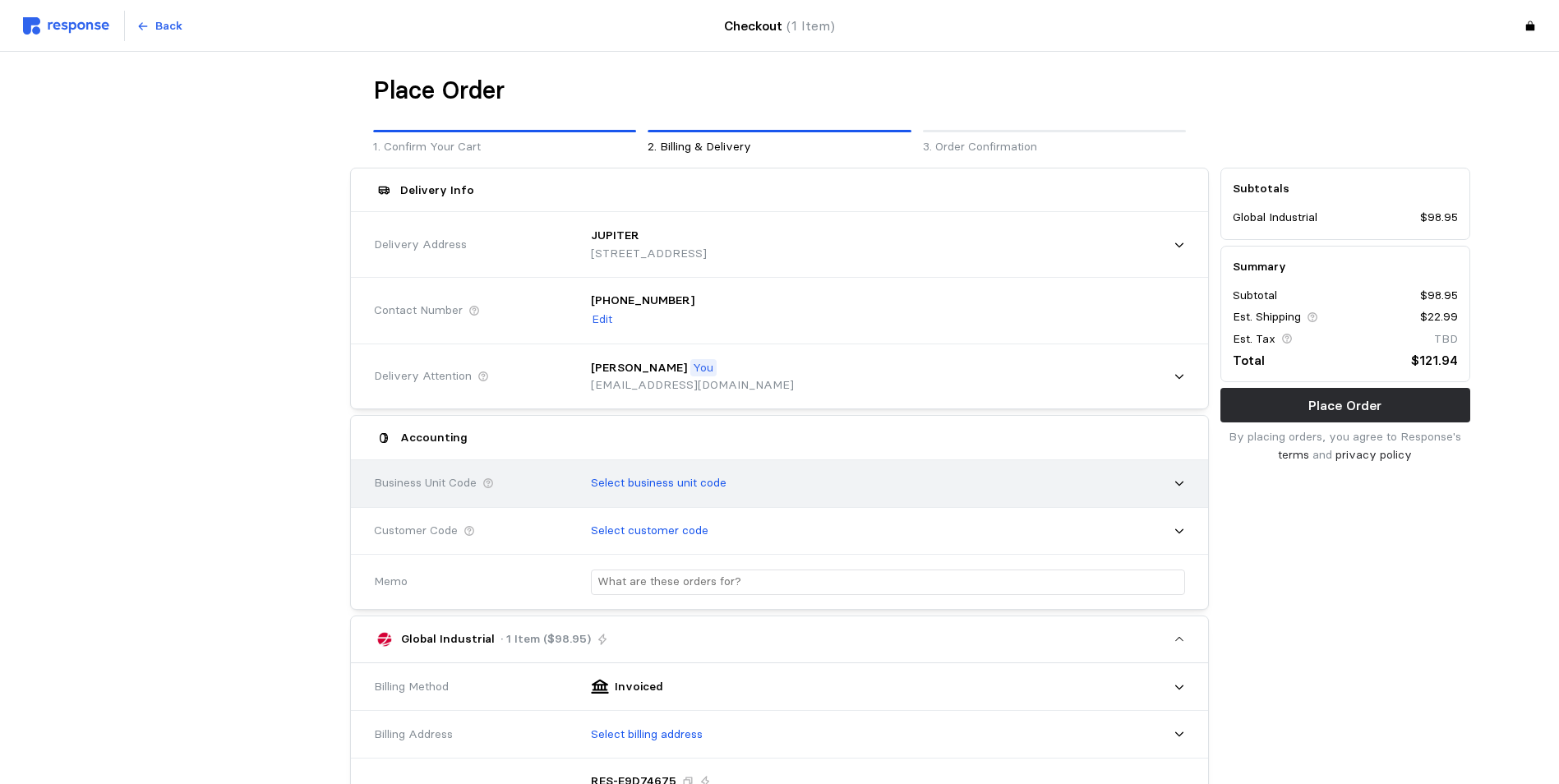
click at [1178, 481] on icon at bounding box center [1179, 483] width 11 height 11
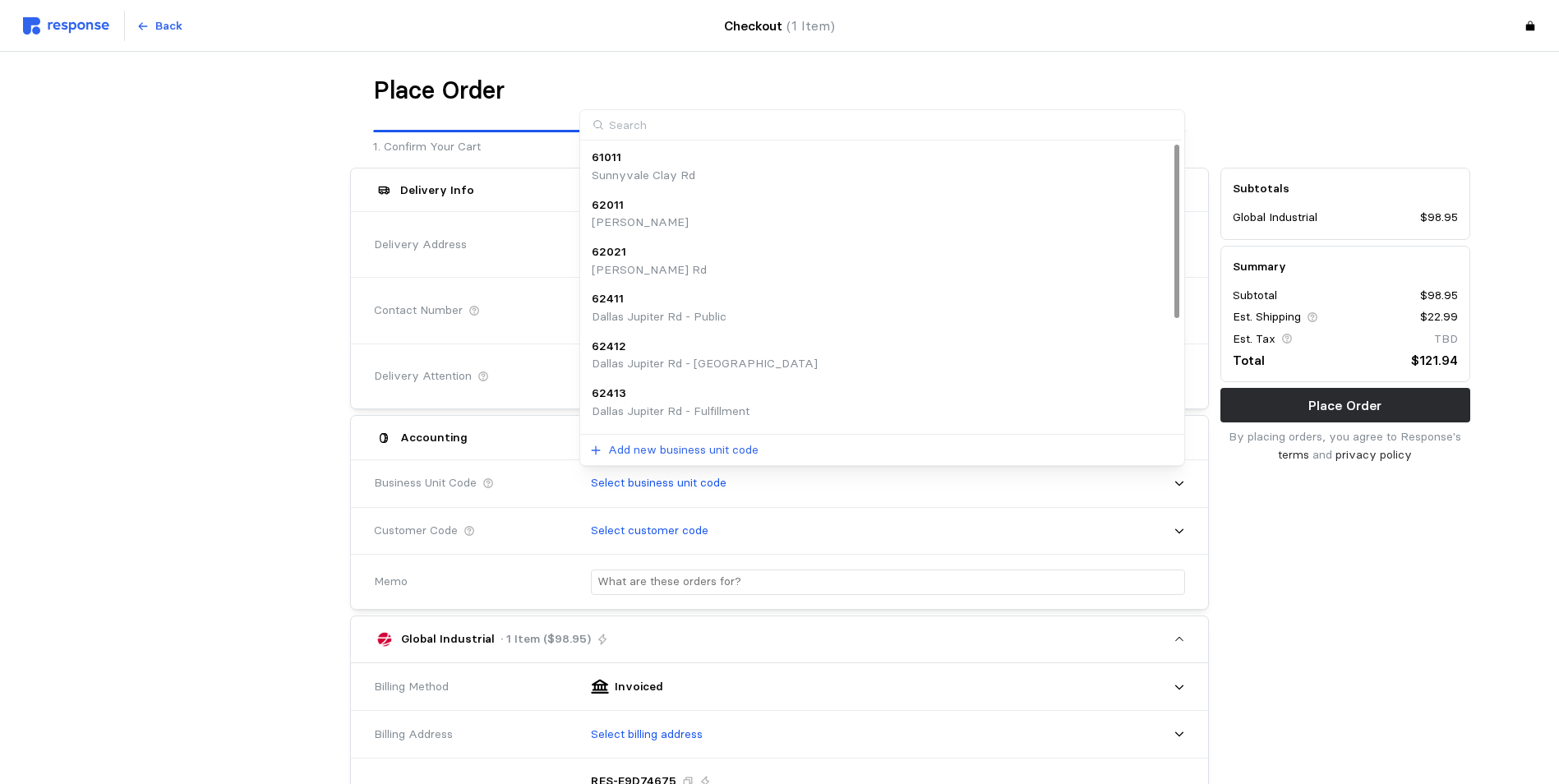
click at [616, 398] on p "62413" at bounding box center [608, 393] width 34 height 18
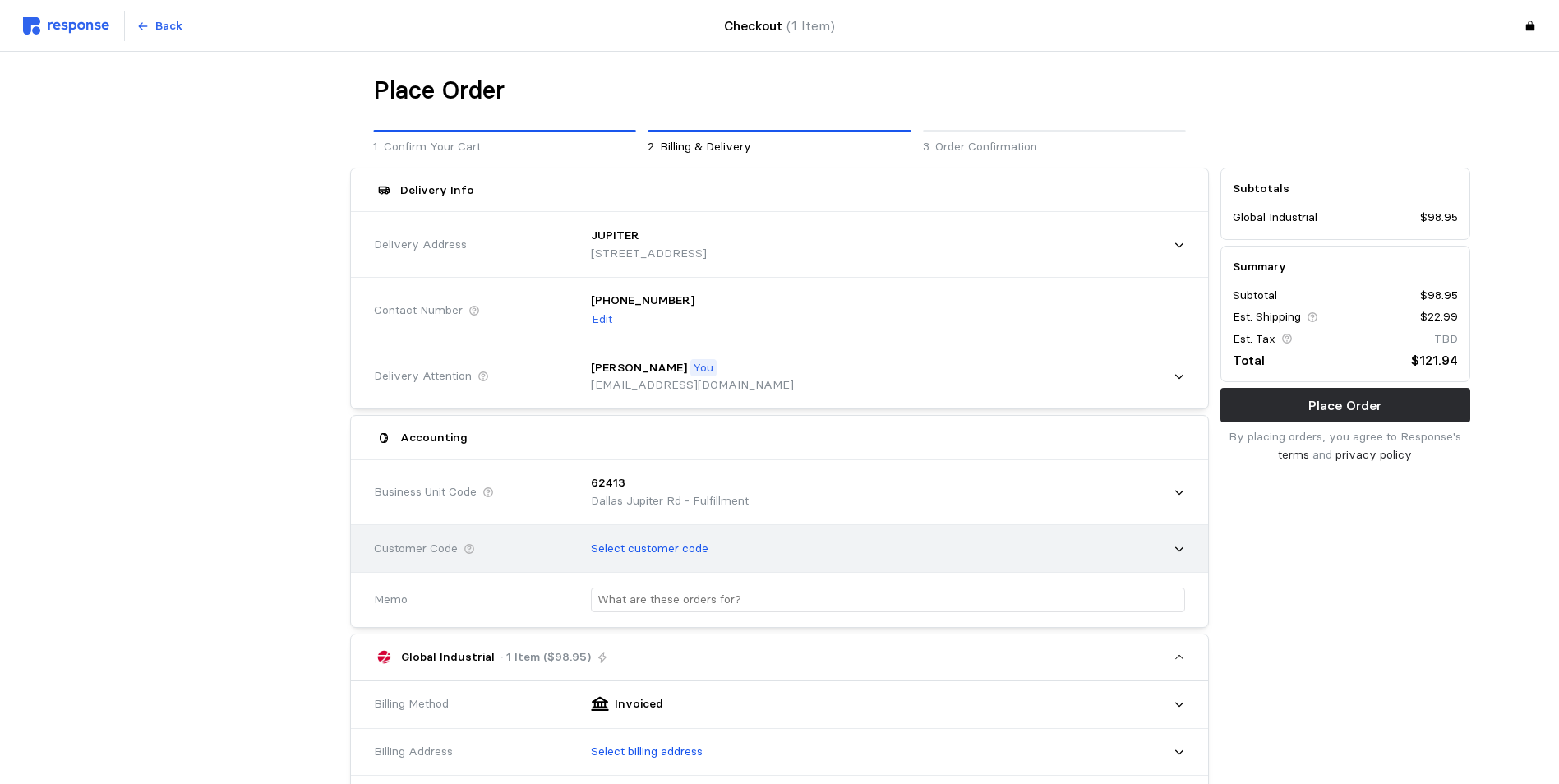
click at [1181, 548] on icon at bounding box center [1179, 548] width 9 height 5
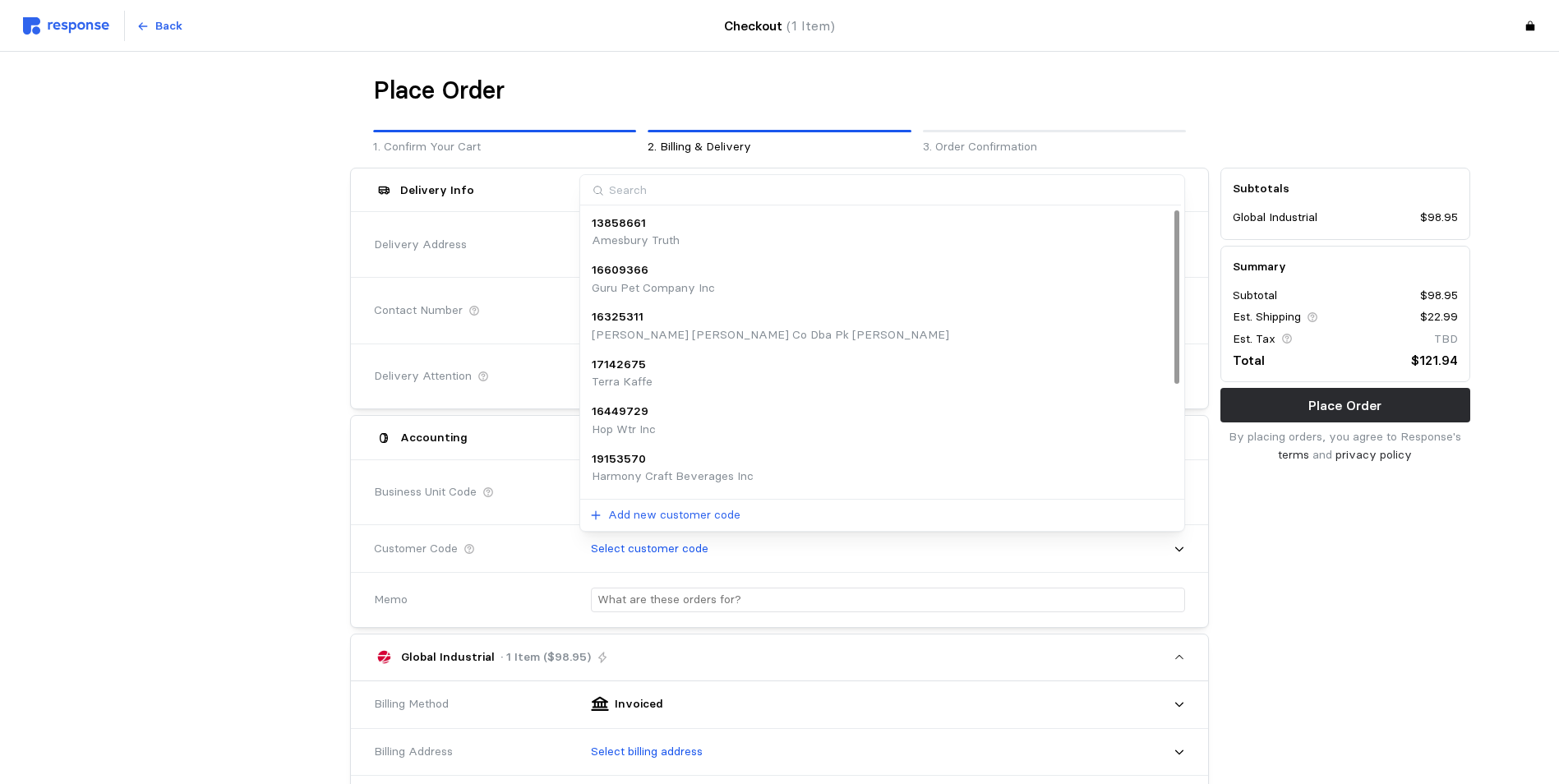
click at [221, 316] on div at bounding box center [214, 699] width 261 height 1076
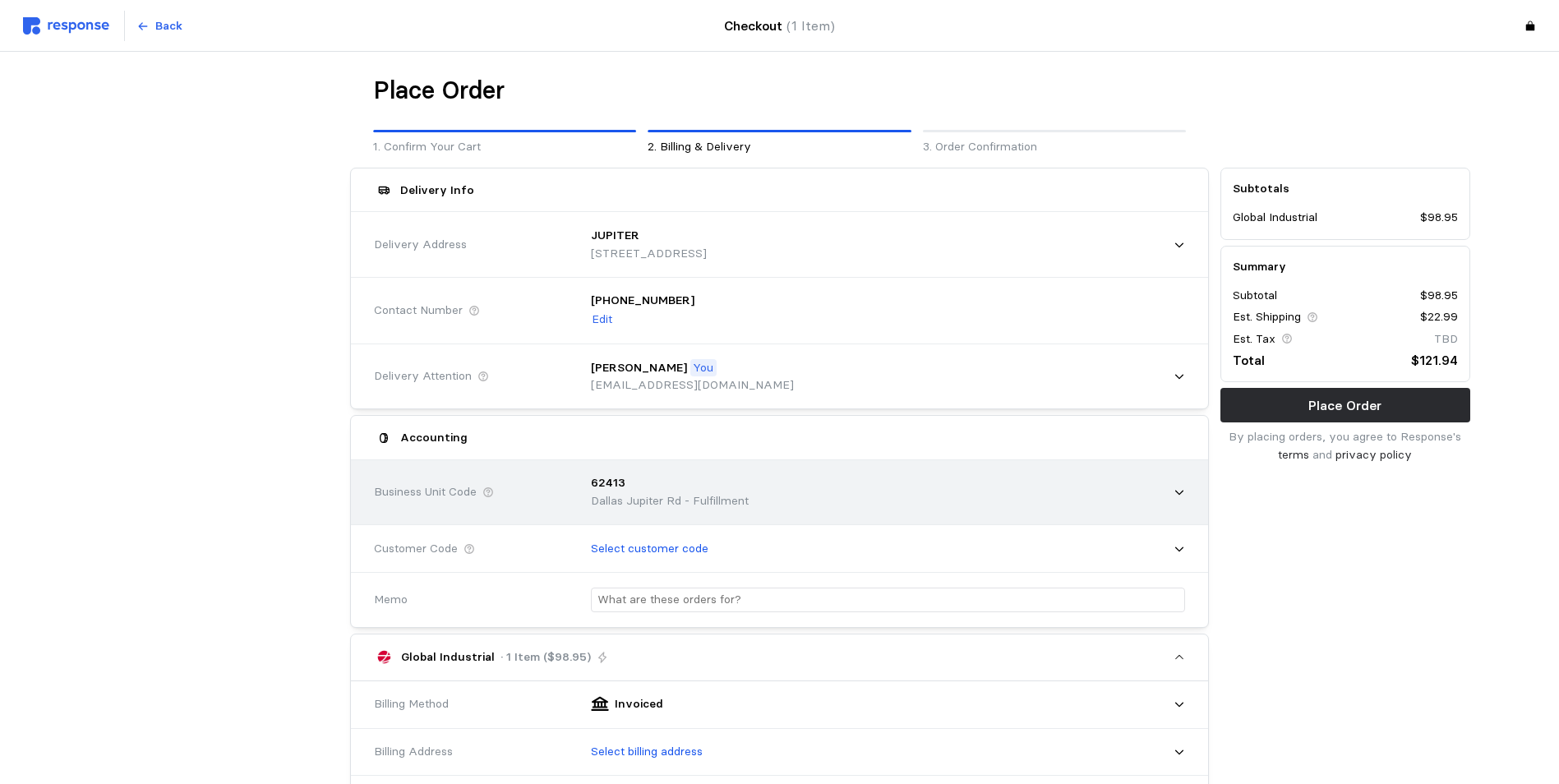
click at [1179, 492] on icon at bounding box center [1179, 492] width 11 height 11
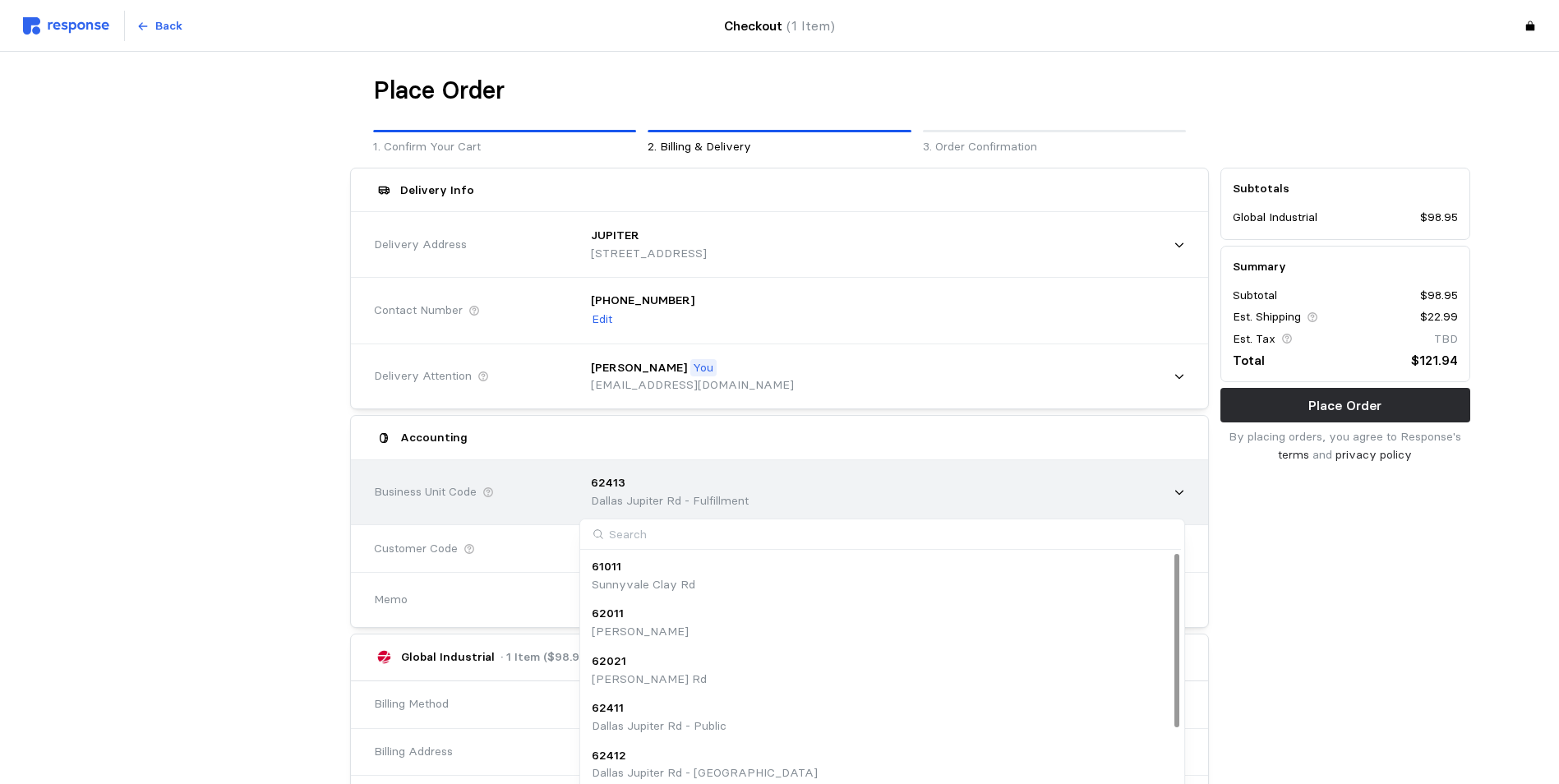
click at [633, 481] on div "62413" at bounding box center [669, 483] width 158 height 18
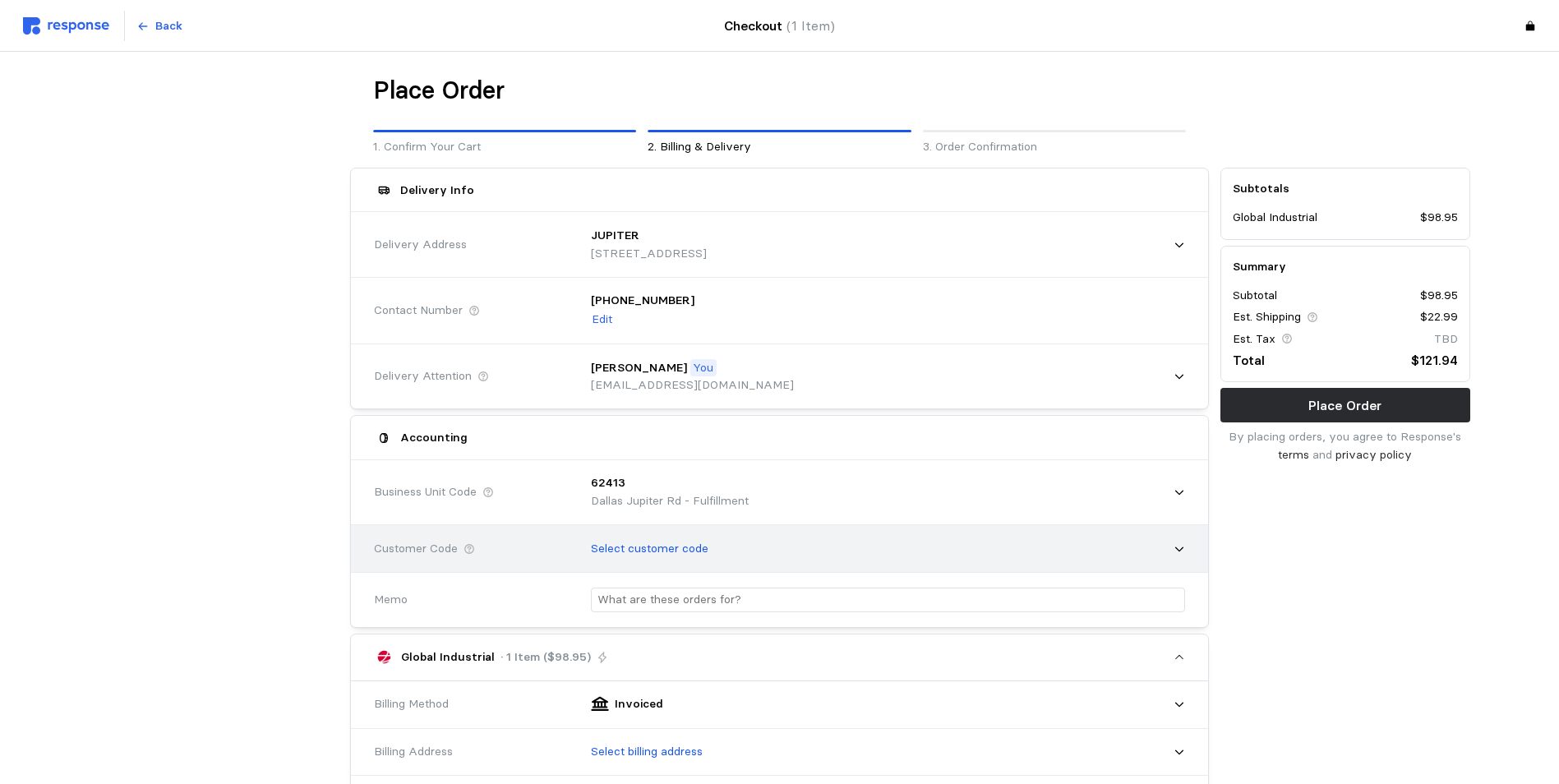
click at [1178, 549] on icon at bounding box center [1179, 548] width 9 height 5
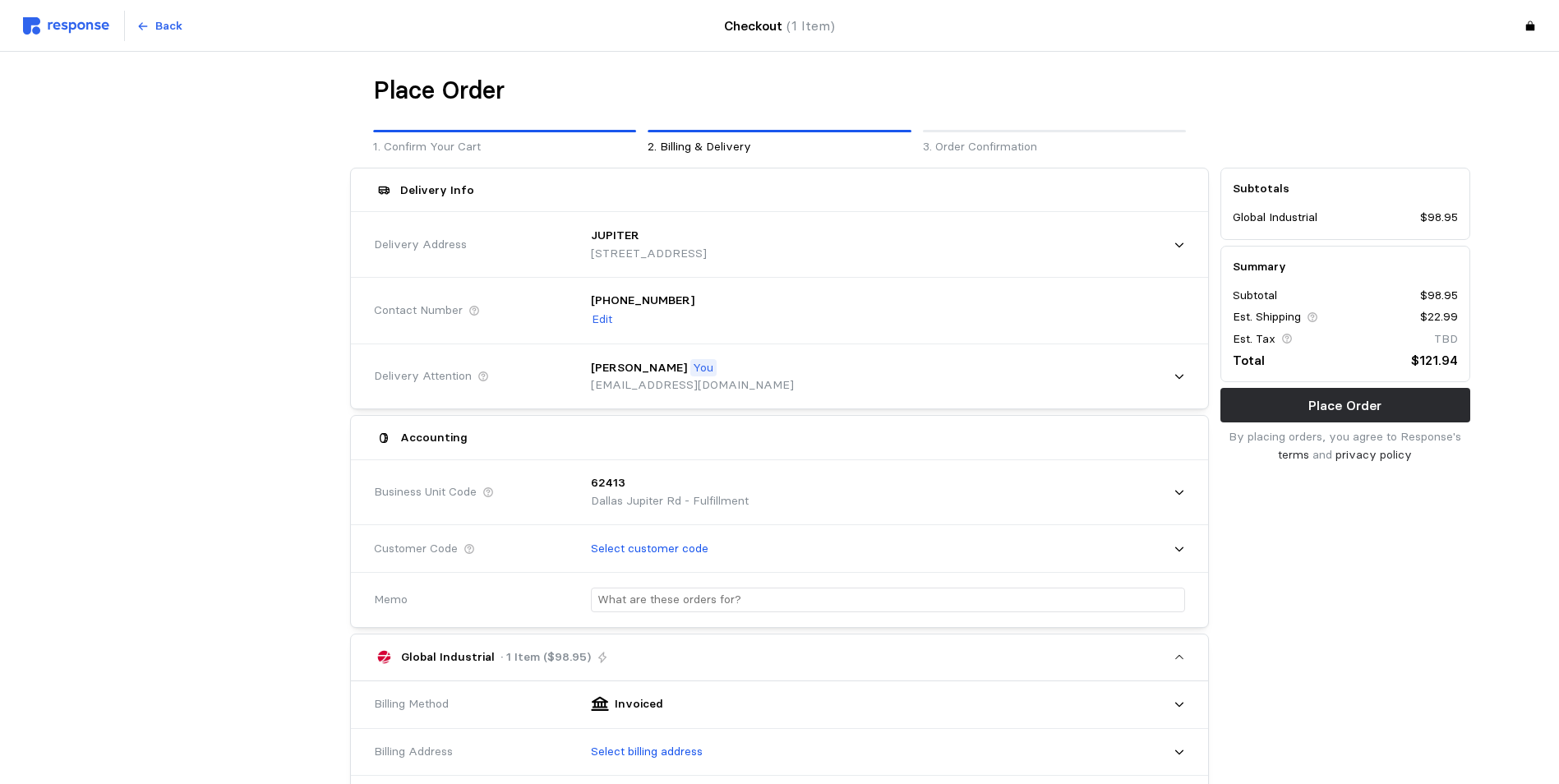
drag, startPoint x: 224, startPoint y: 517, endPoint x: 241, endPoint y: 518, distance: 17.0
click at [225, 517] on div at bounding box center [214, 699] width 261 height 1076
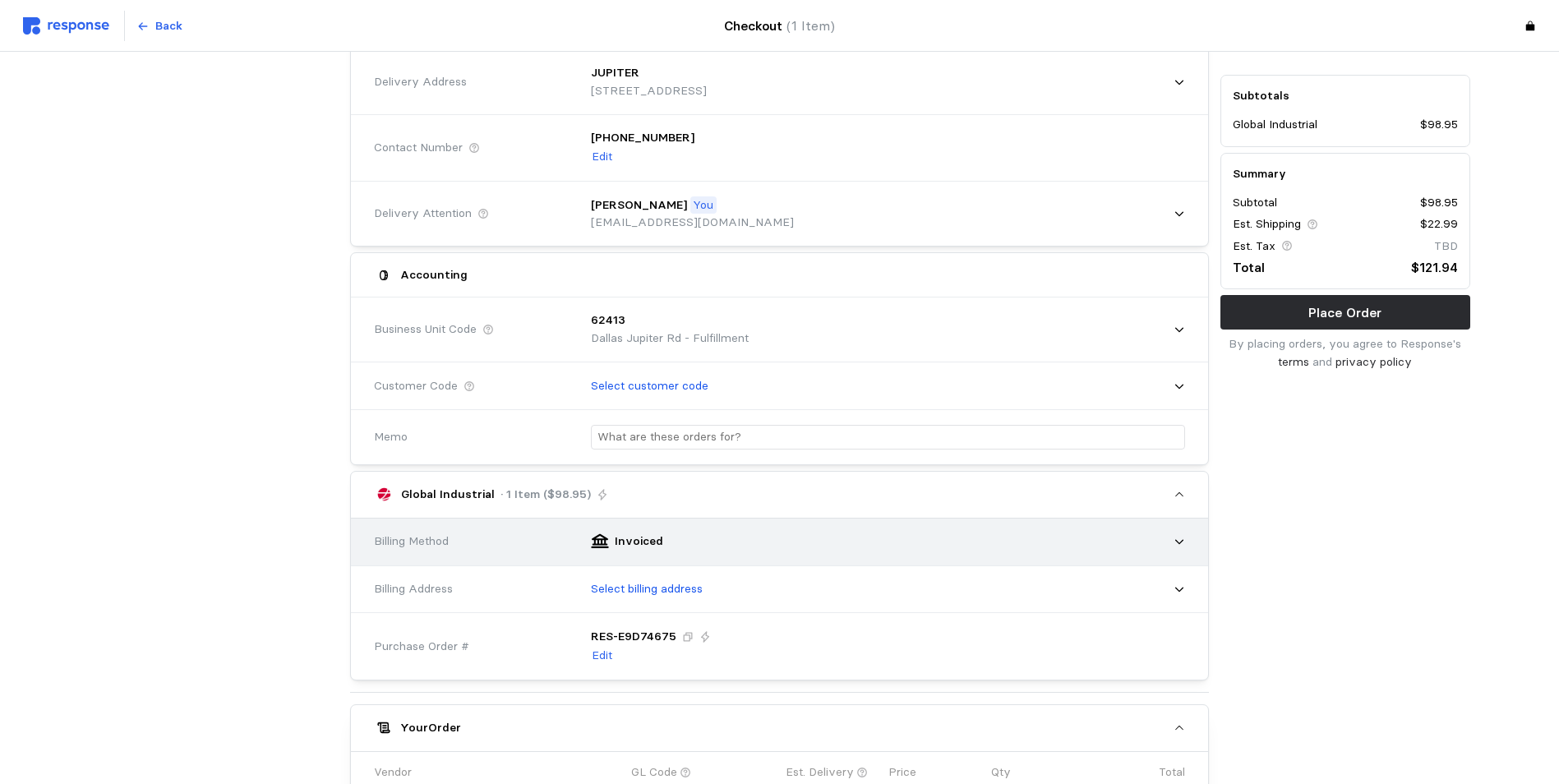
scroll to position [164, 0]
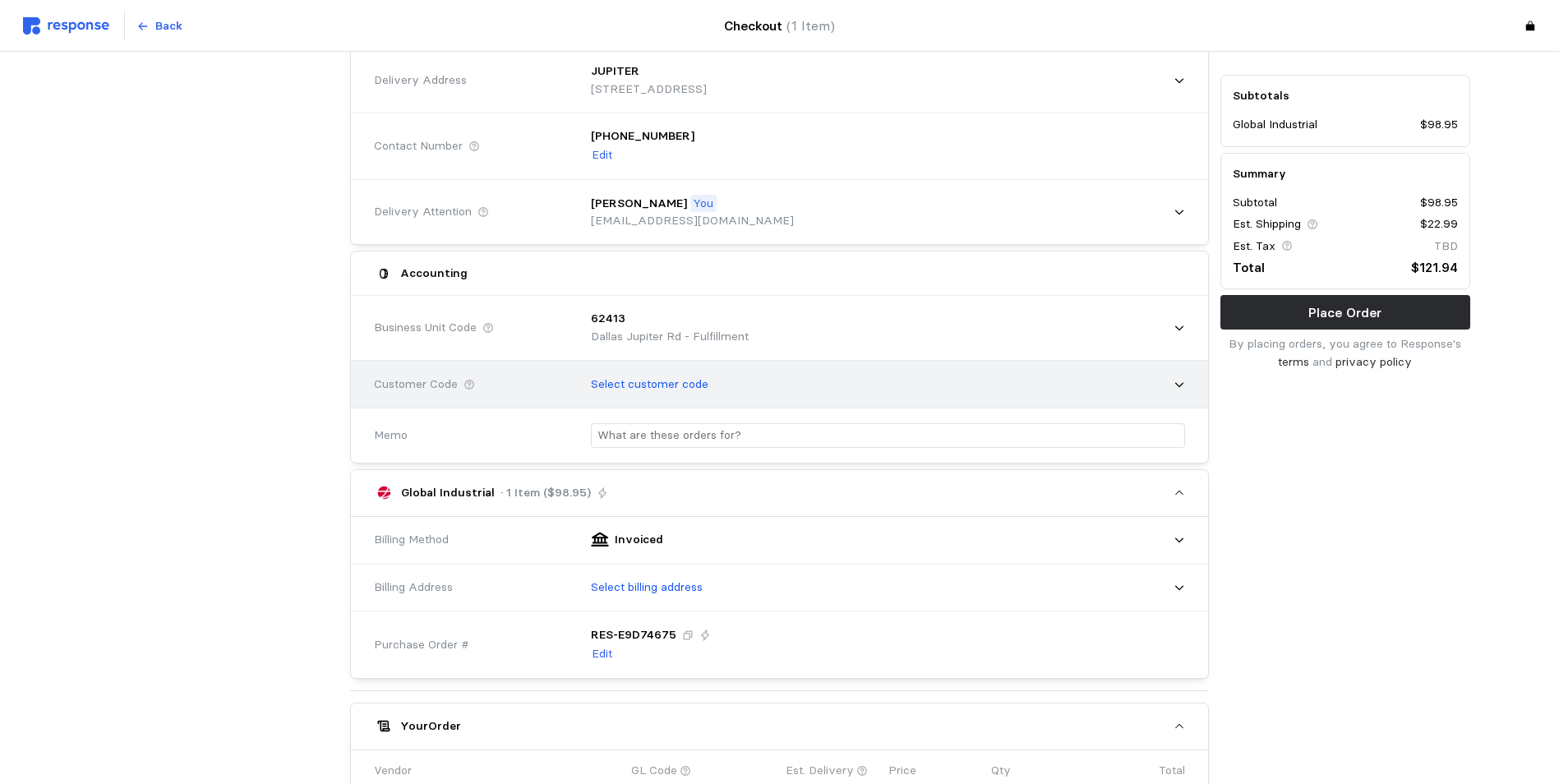
click at [1176, 387] on icon at bounding box center [1179, 384] width 11 height 11
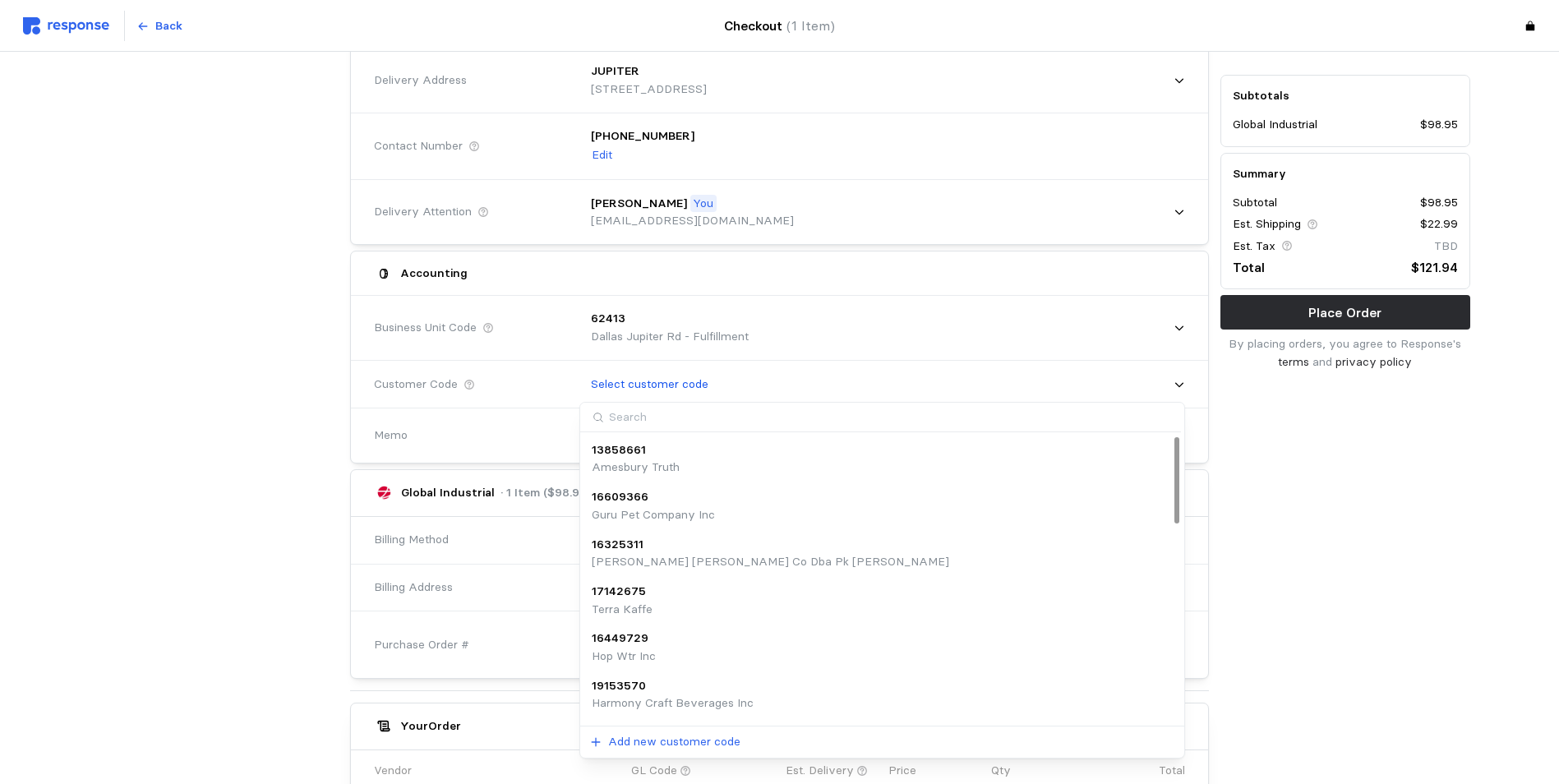
click at [223, 421] on div at bounding box center [214, 535] width 261 height 1076
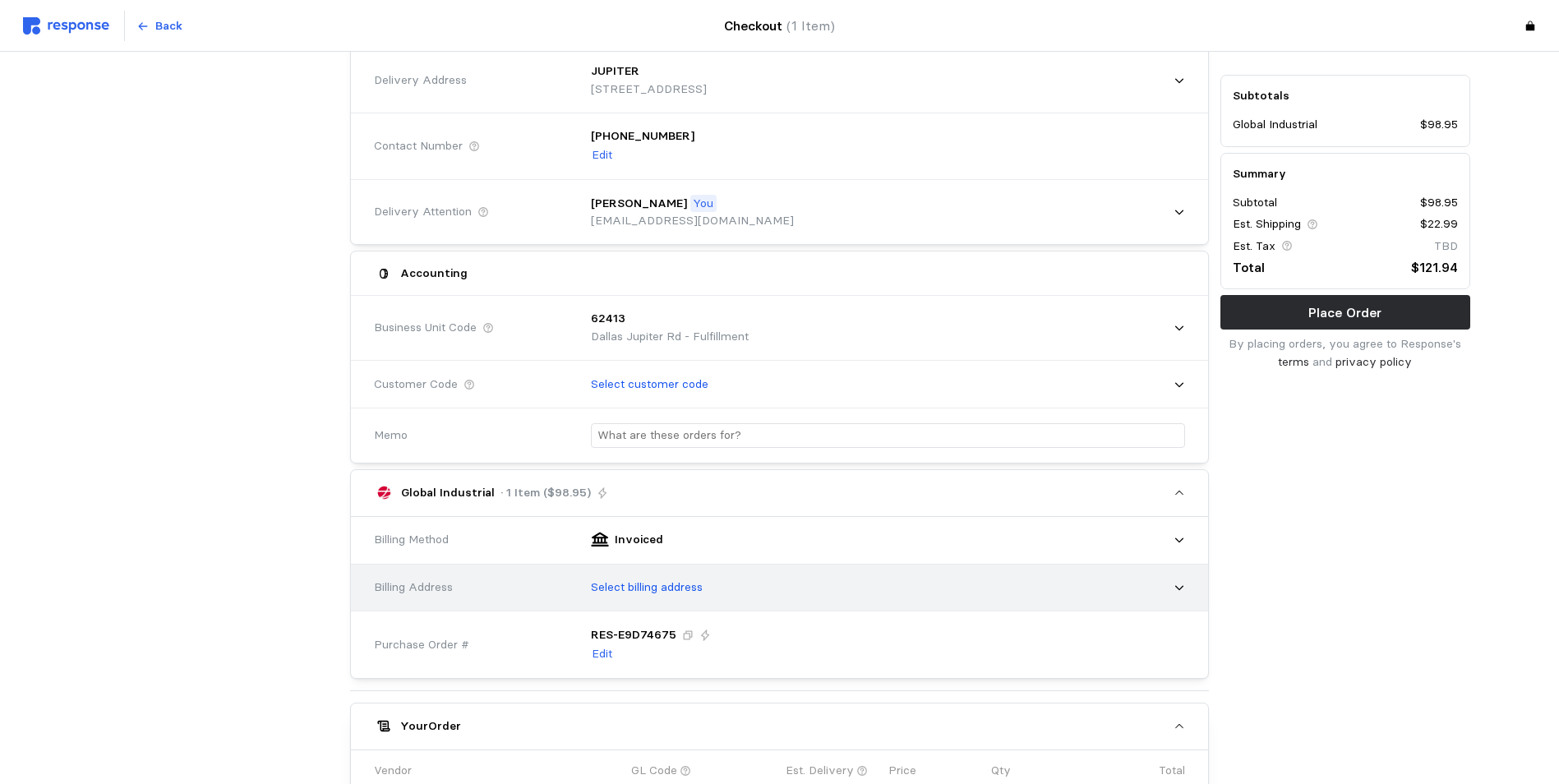
click at [1180, 588] on icon at bounding box center [1179, 587] width 9 height 5
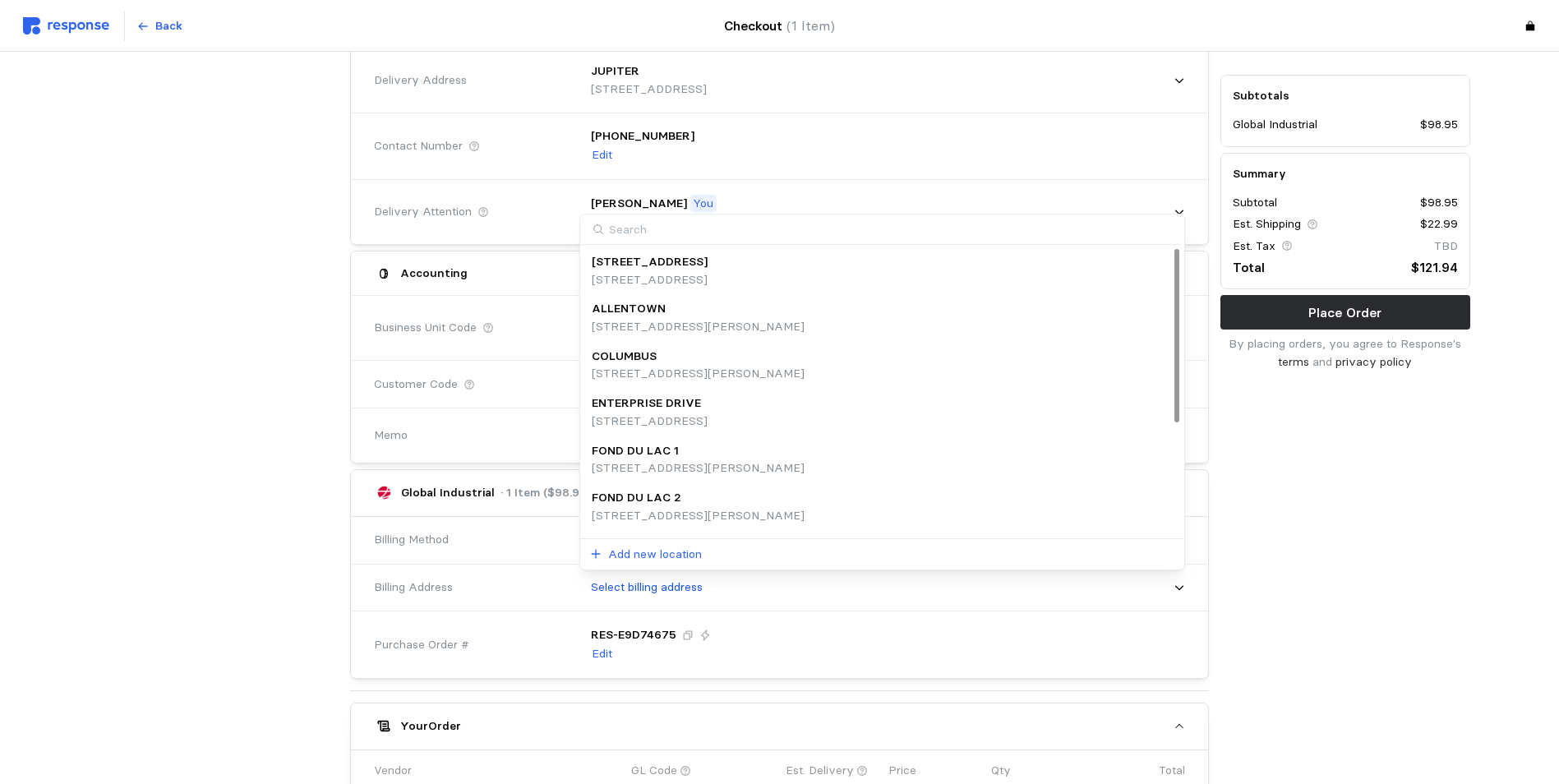
click at [635, 409] on p "ENTERPRISE DRIVE" at bounding box center [645, 403] width 109 height 18
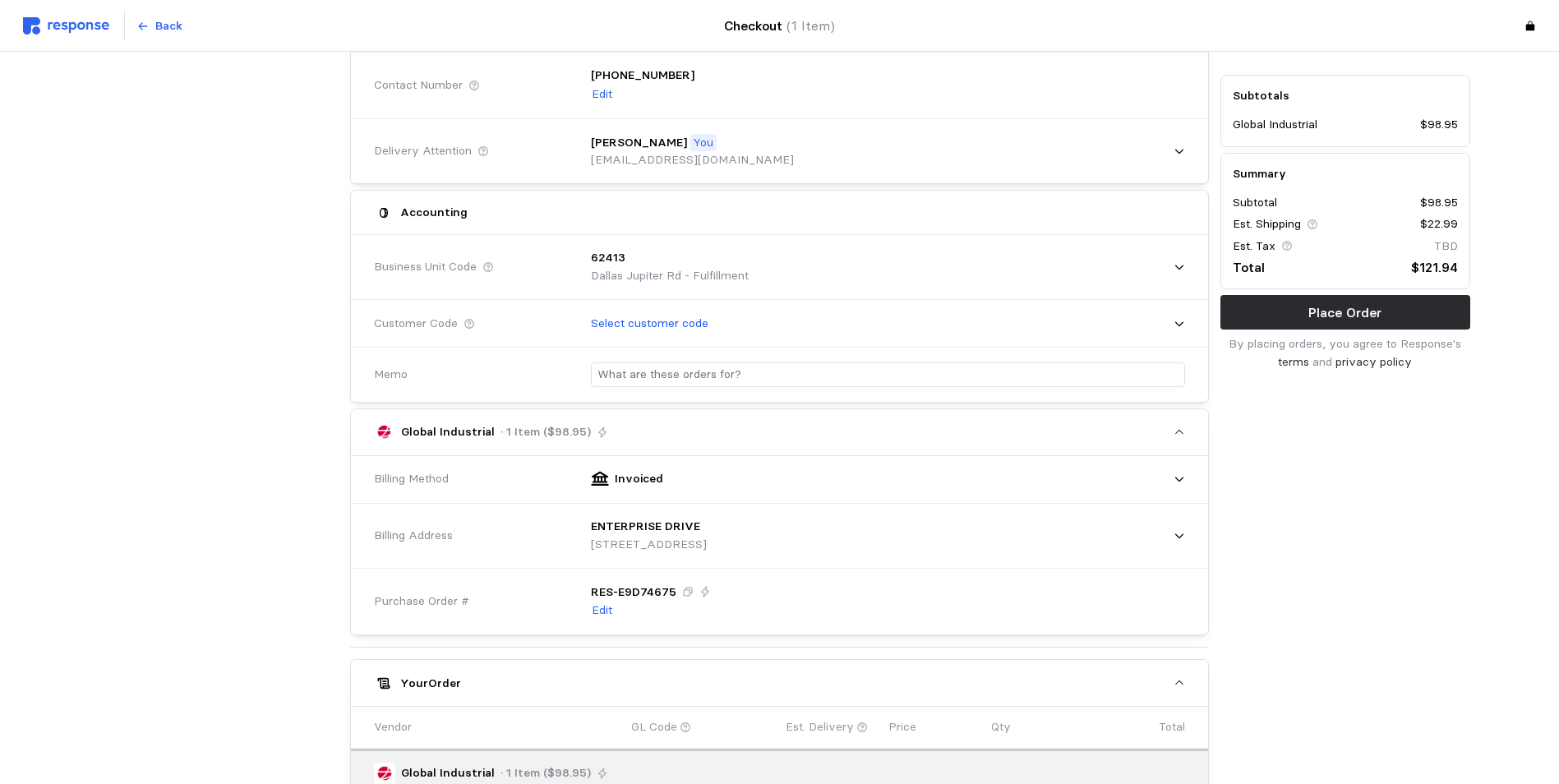
scroll to position [246, 0]
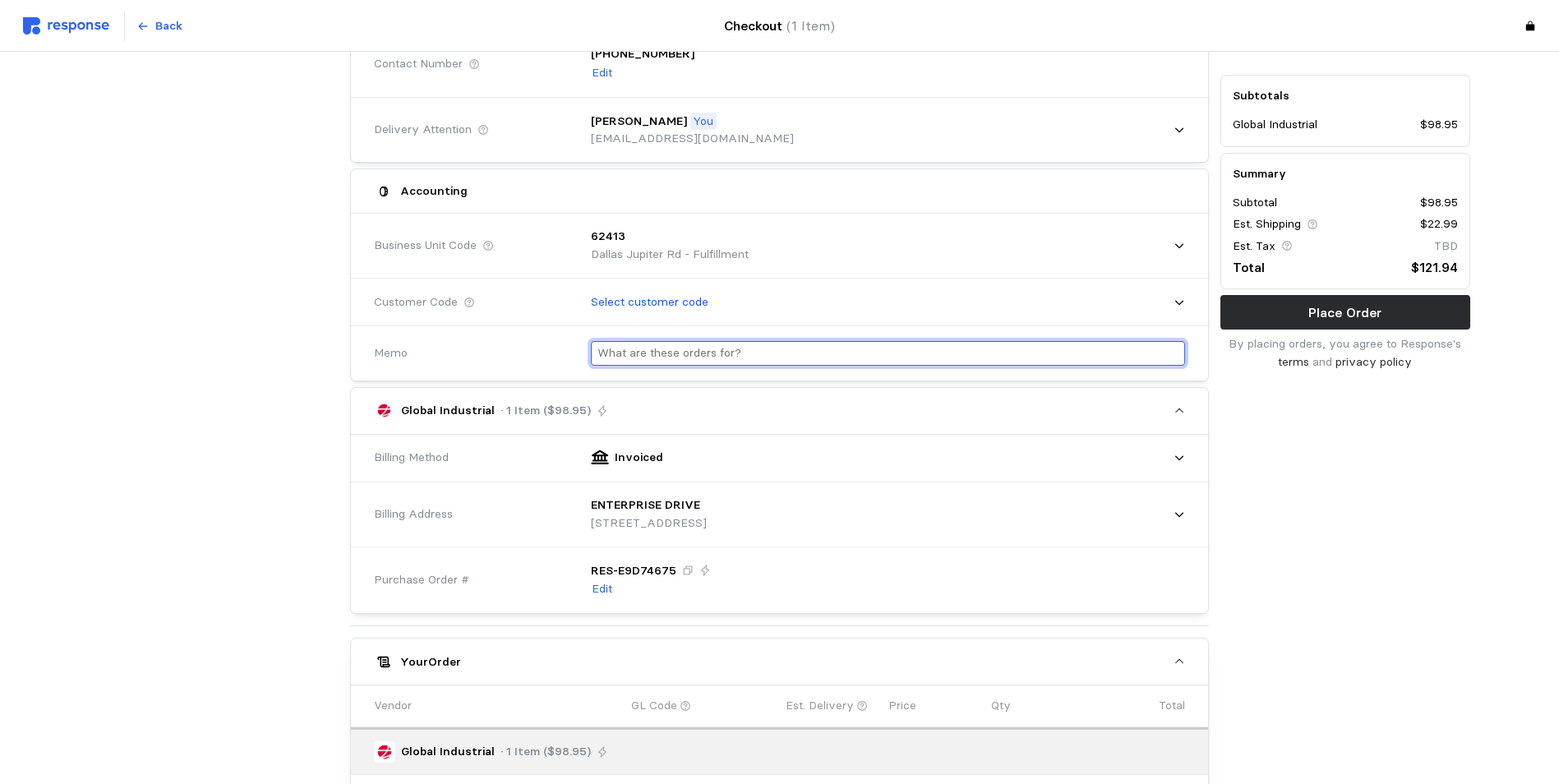
click at [639, 354] on input "text" at bounding box center [887, 354] width 581 height 24
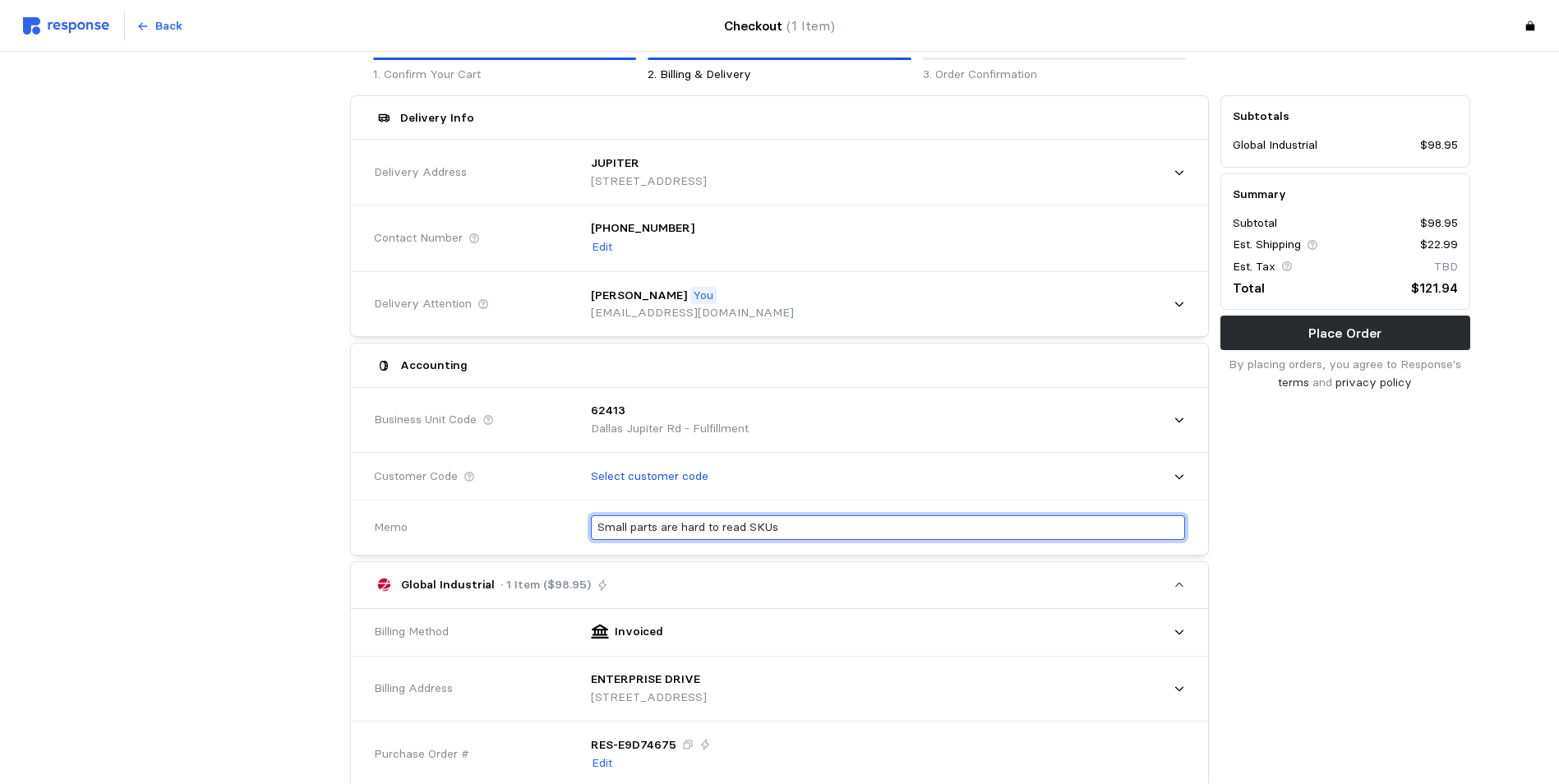
scroll to position [66, 0]
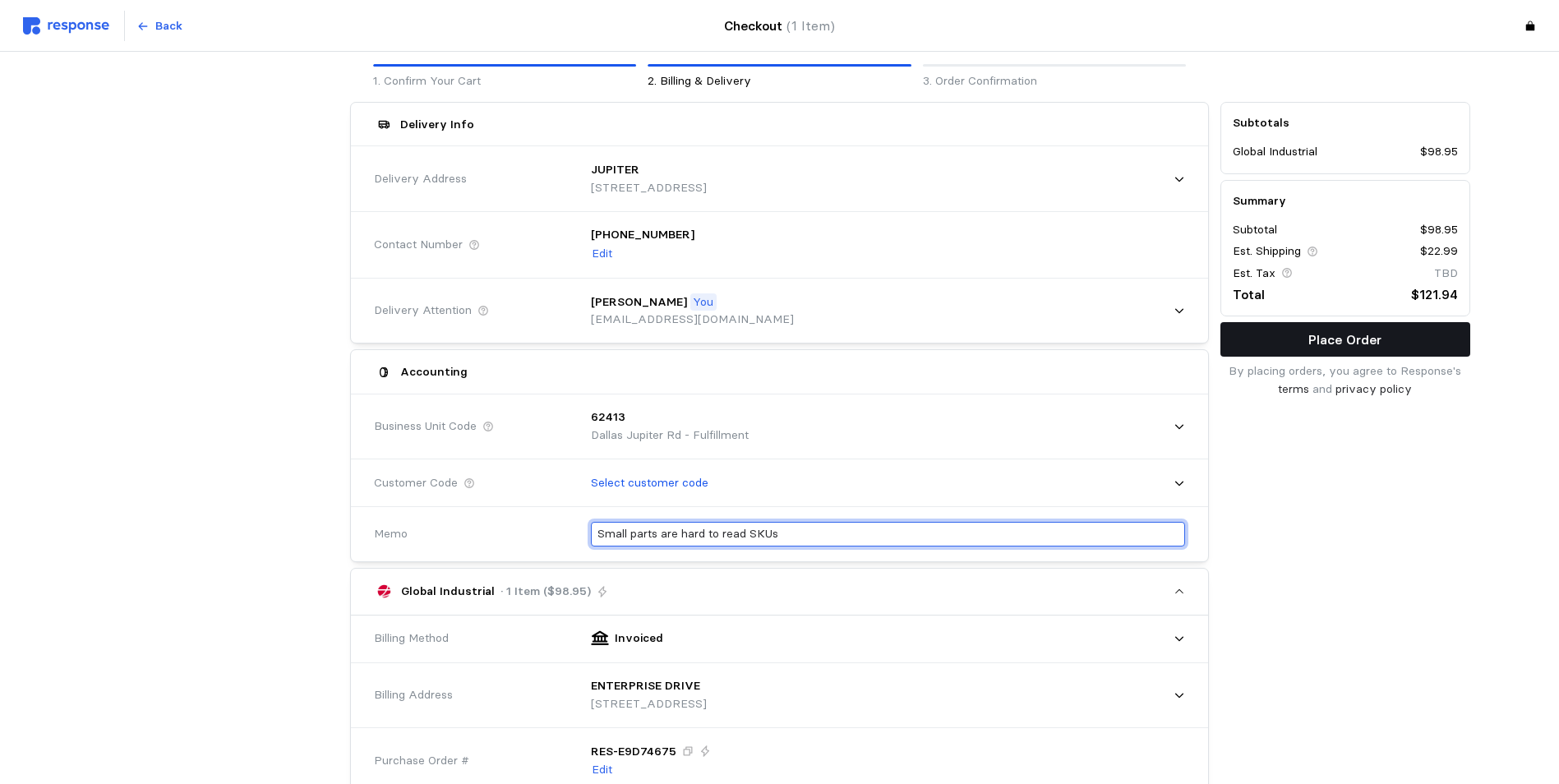
type input "Small parts are hard to read SKUs"
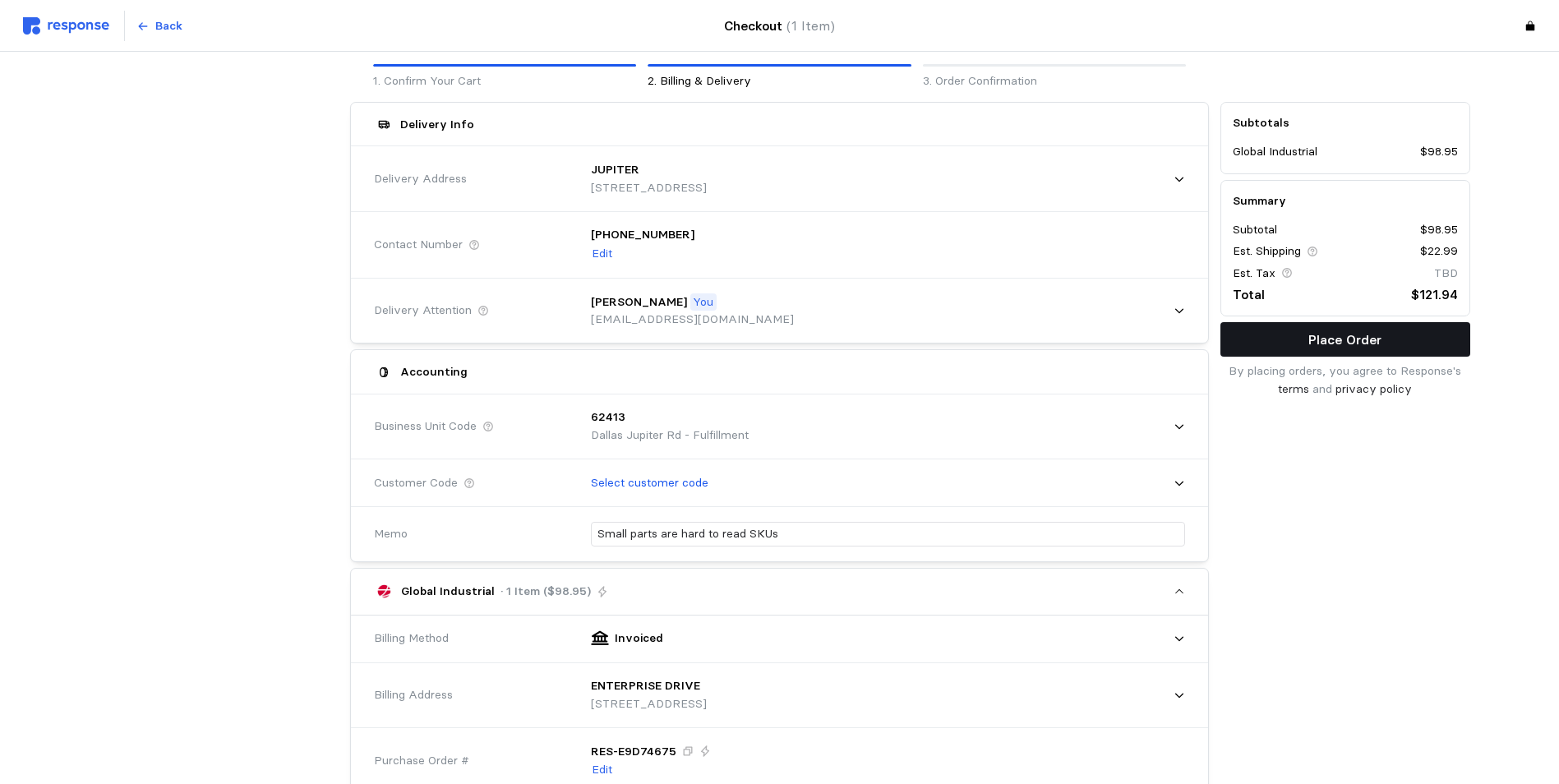
click at [1341, 339] on p "Place Order" at bounding box center [1344, 340] width 73 height 21
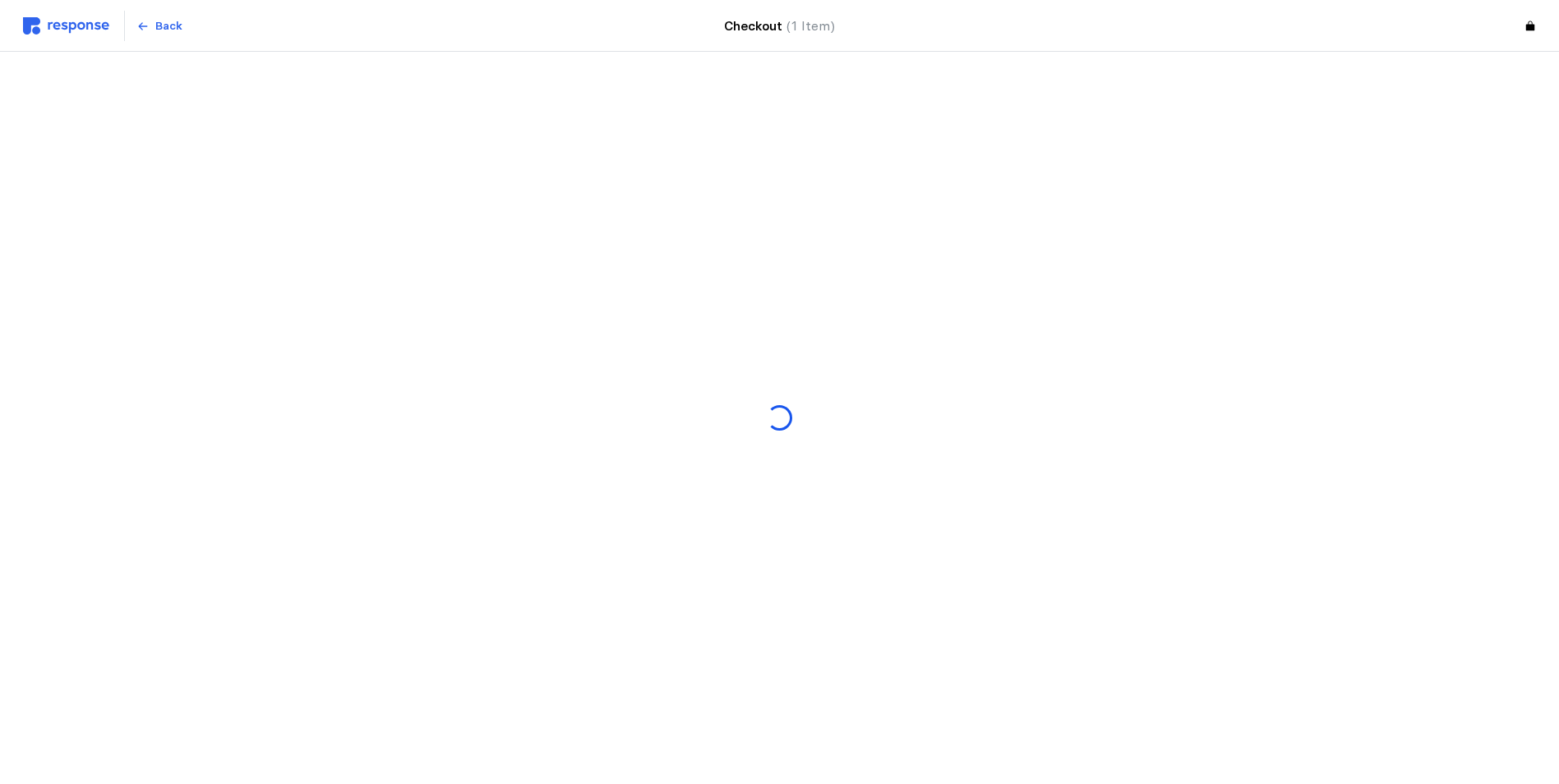
scroll to position [0, 0]
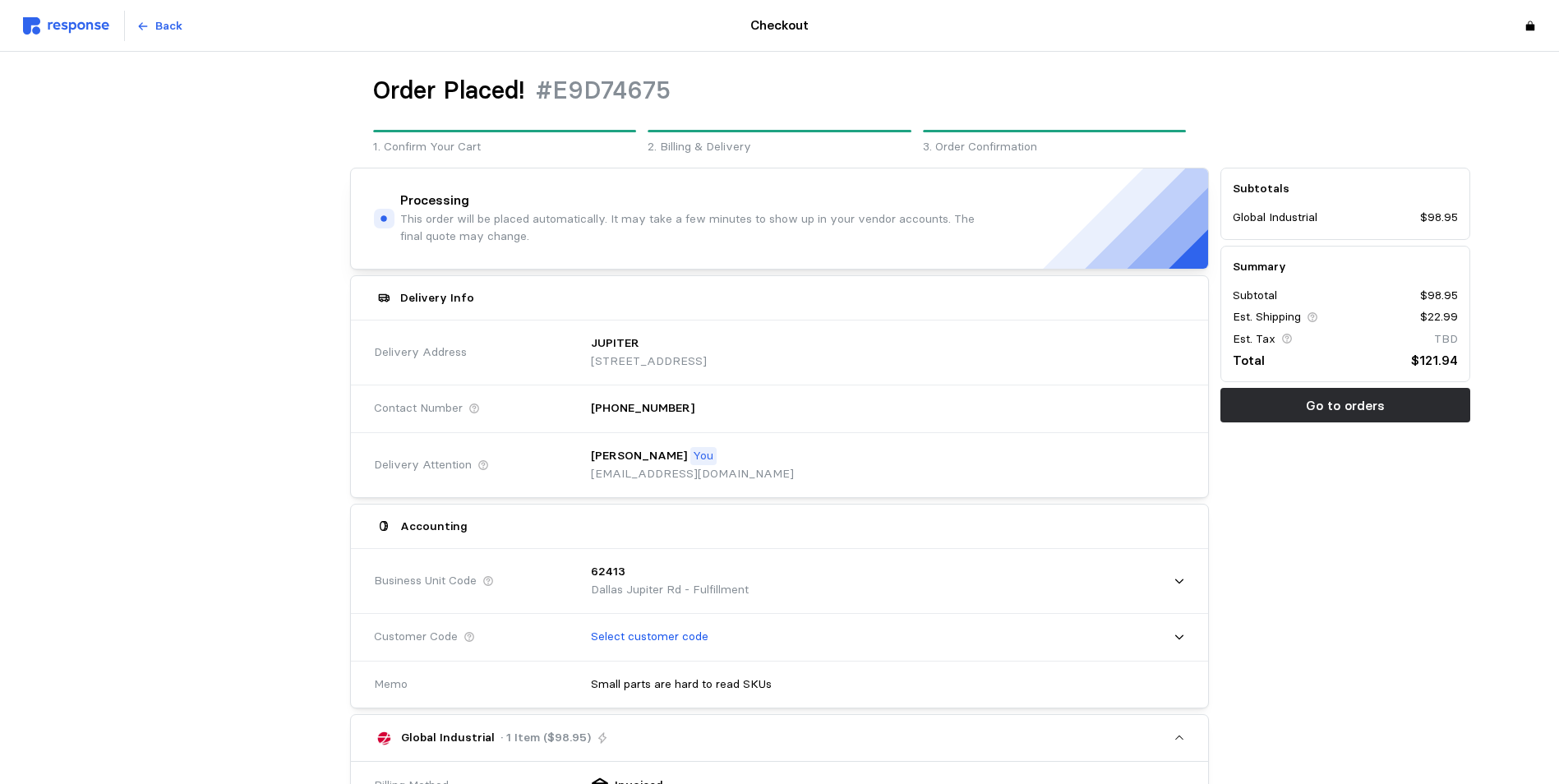
click at [79, 24] on img at bounding box center [66, 26] width 87 height 17
